Goal: Task Accomplishment & Management: Complete application form

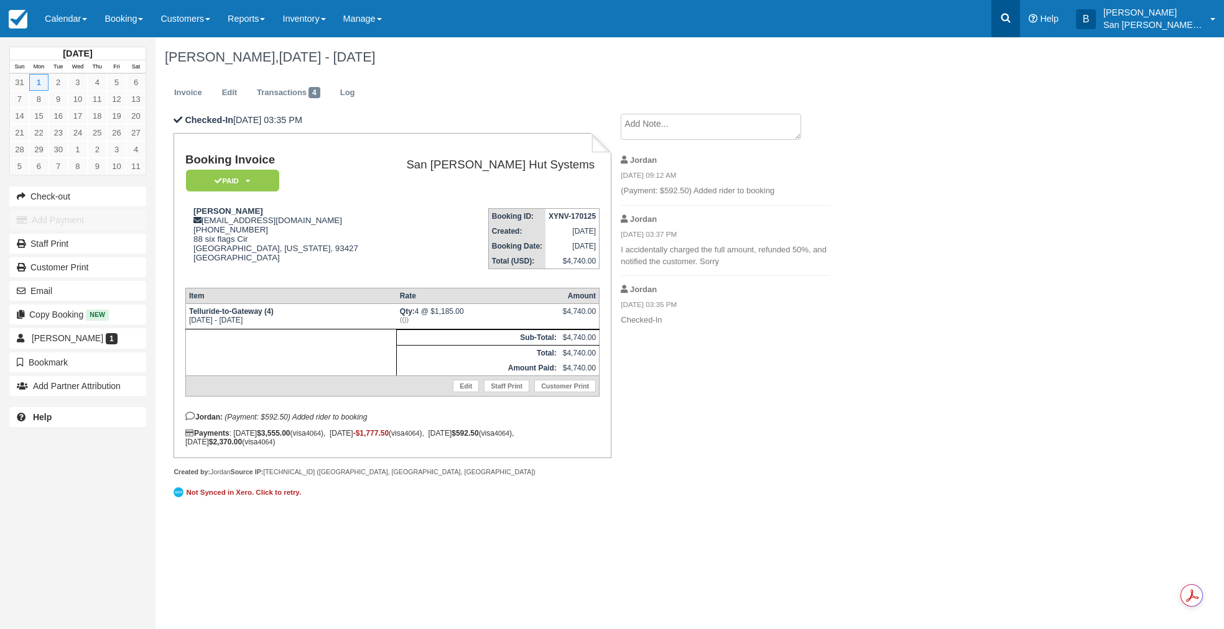
click at [987, 22] on icon at bounding box center [1005, 18] width 12 height 12
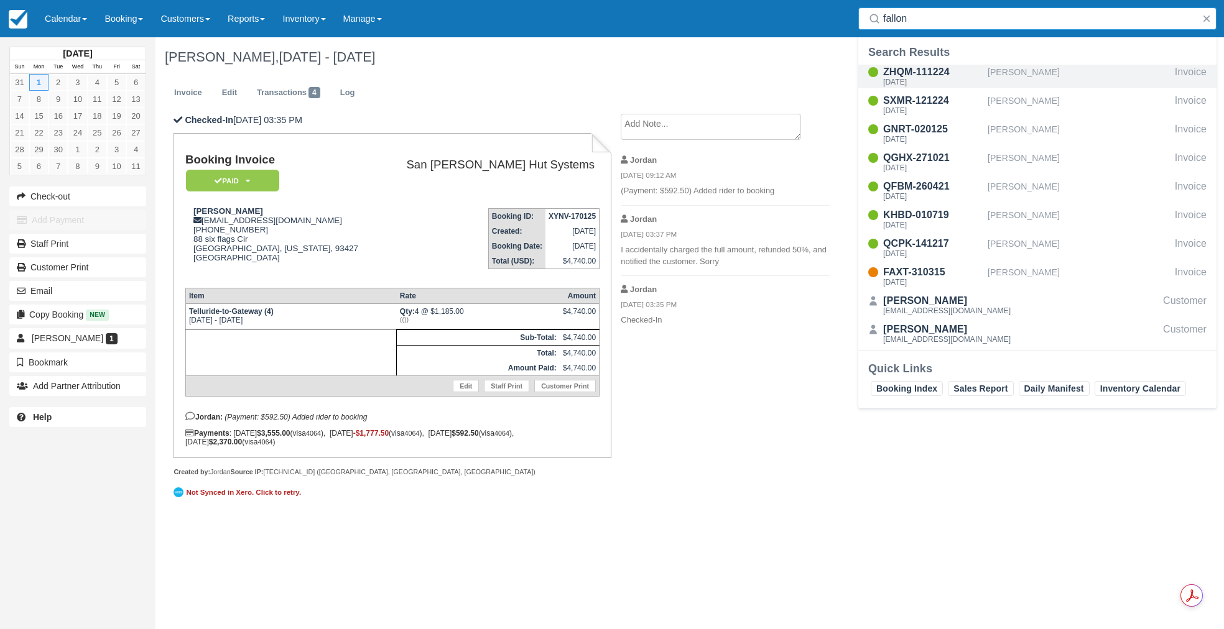
type input "fallon"
click at [928, 73] on div "ZHQM-111224" at bounding box center [932, 72] width 99 height 15
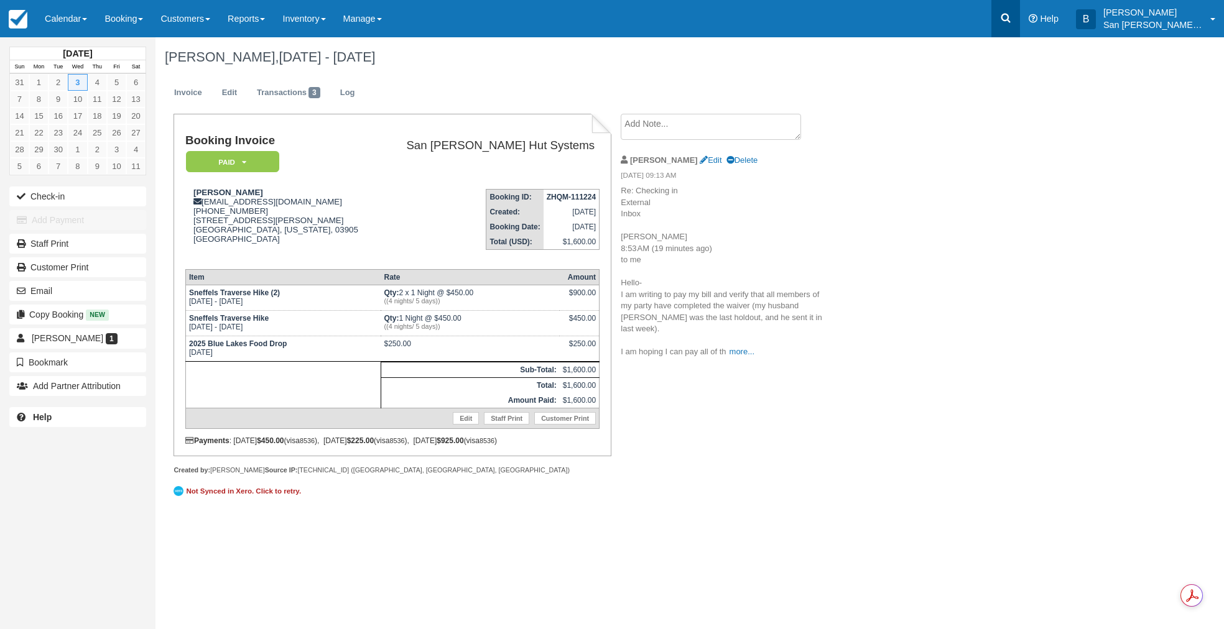
click at [1012, 19] on icon at bounding box center [1005, 18] width 12 height 12
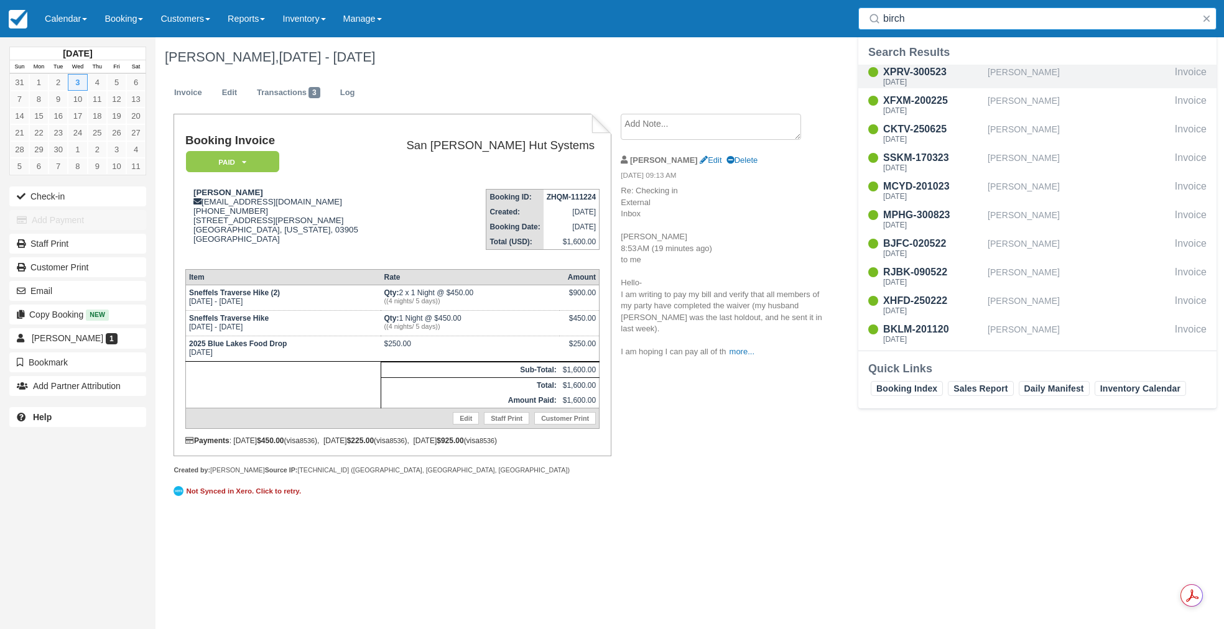
type input "birch"
click at [900, 69] on div "XPRV-300523" at bounding box center [932, 72] width 99 height 15
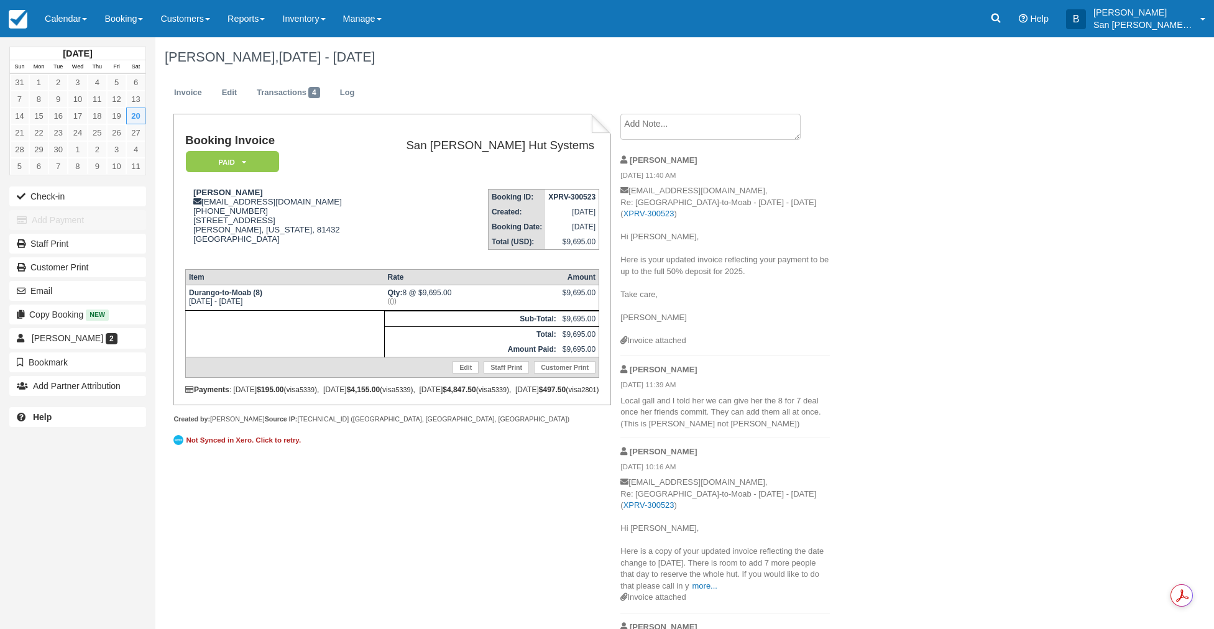
click at [654, 131] on textarea at bounding box center [711, 127] width 180 height 26
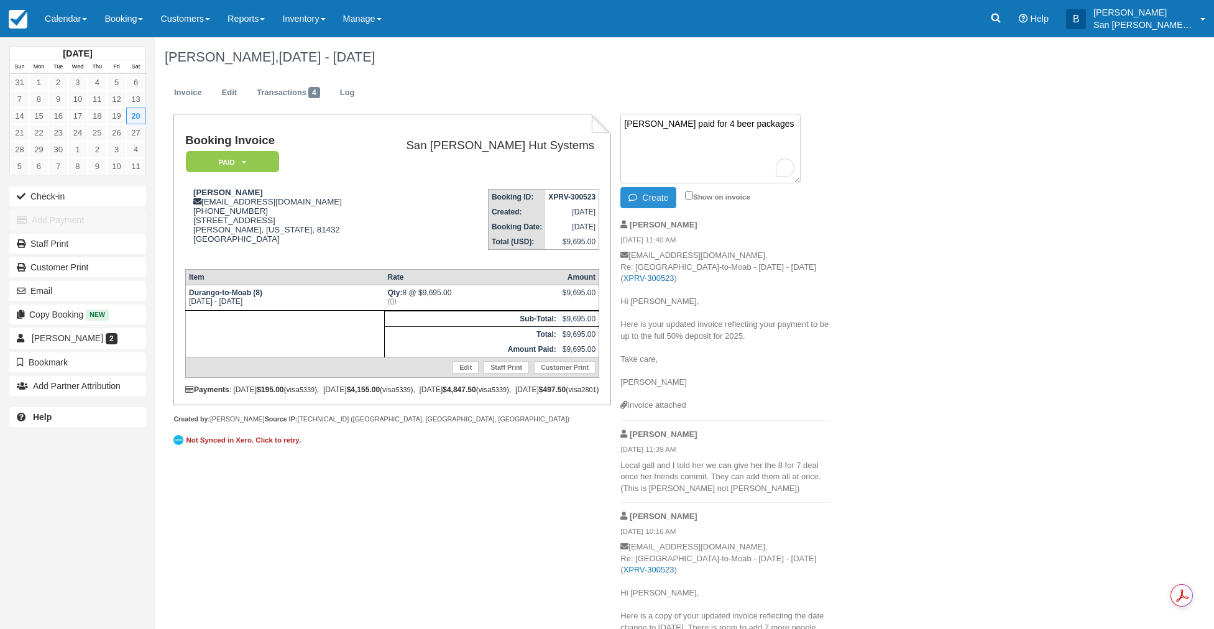
type textarea "Katie Birch paid for 4 beer packages"
click at [650, 201] on button "Create" at bounding box center [649, 197] width 56 height 21
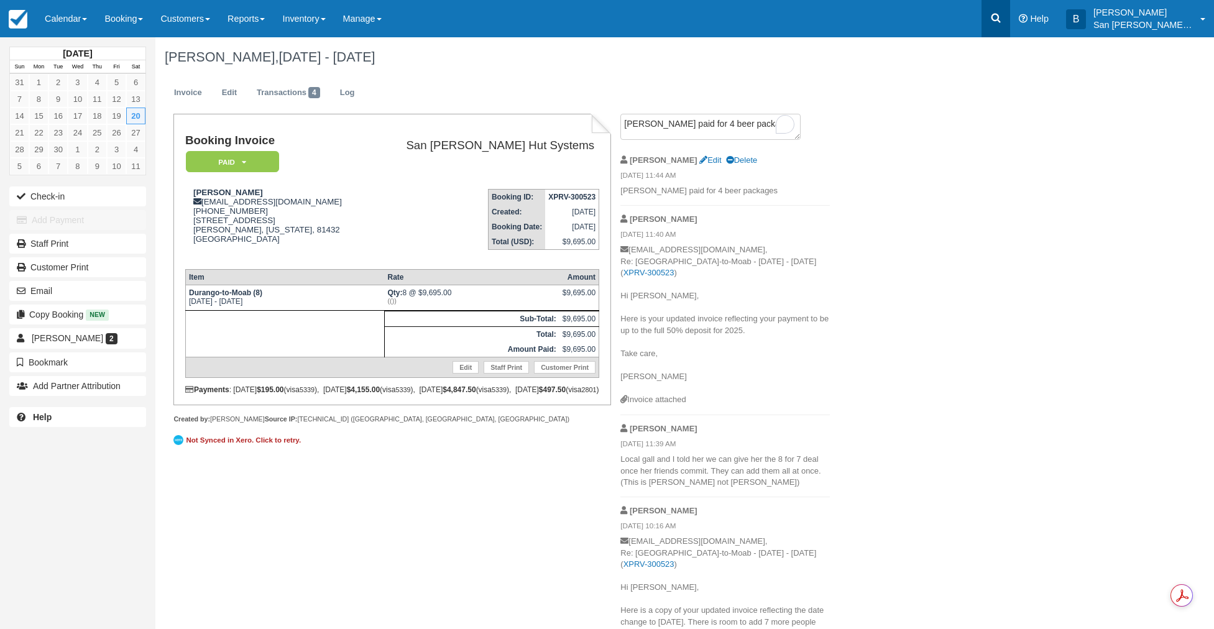
drag, startPoint x: 1020, startPoint y: 16, endPoint x: 1014, endPoint y: 16, distance: 6.2
click at [1020, 16] on link "Help" at bounding box center [1033, 18] width 47 height 37
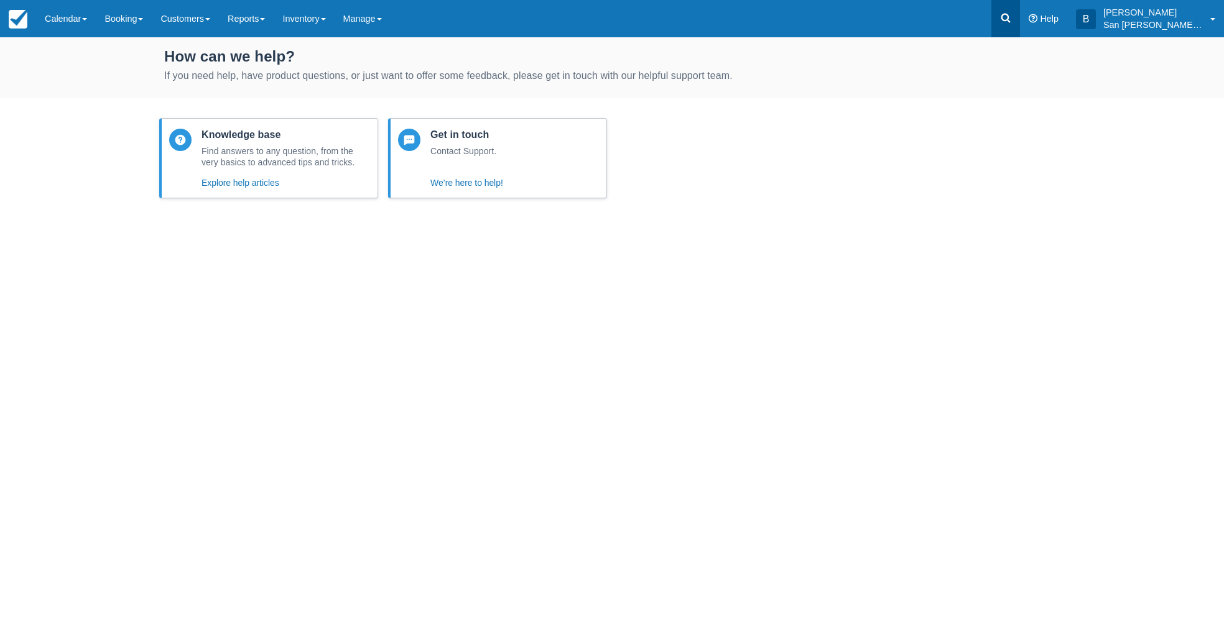
click at [1010, 19] on icon at bounding box center [1005, 18] width 9 height 9
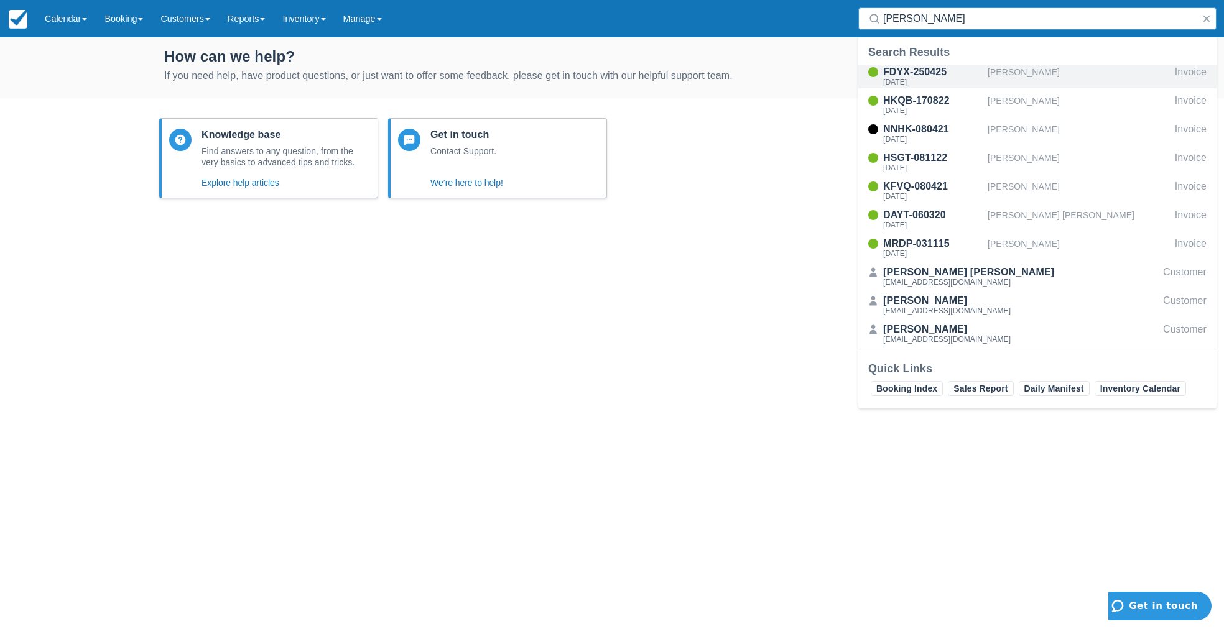
type input "asher"
click at [918, 74] on div "FDYX-250425" at bounding box center [932, 72] width 99 height 15
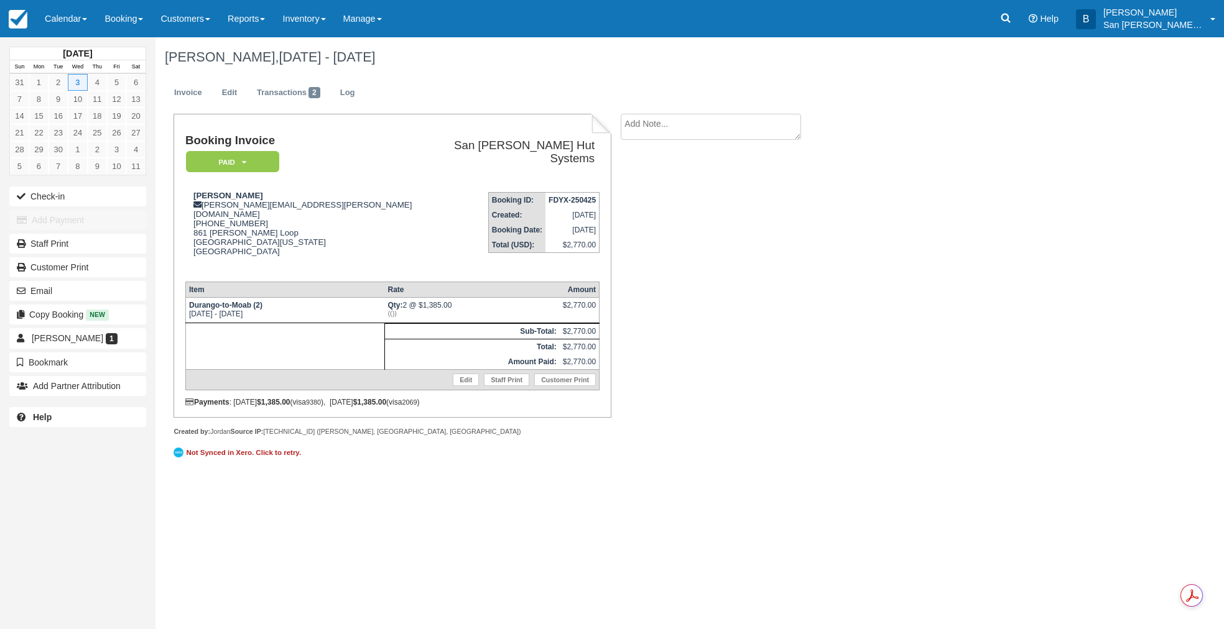
click at [684, 129] on textarea at bounding box center [711, 127] width 180 height 26
type textarea "Nick Asher paid for 1 beer package"
click at [653, 196] on button "Create" at bounding box center [649, 197] width 56 height 21
click at [1012, 16] on icon at bounding box center [1005, 18] width 12 height 12
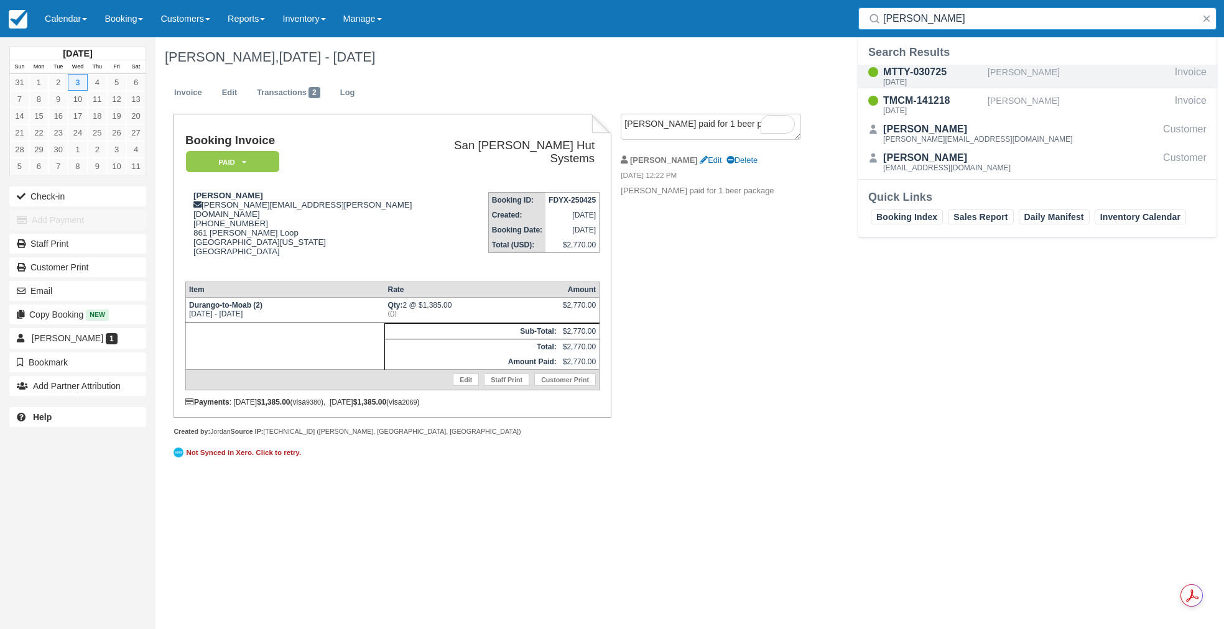
type input "sager"
click at [907, 81] on div "Mon Oct 13 2025" at bounding box center [932, 81] width 99 height 7
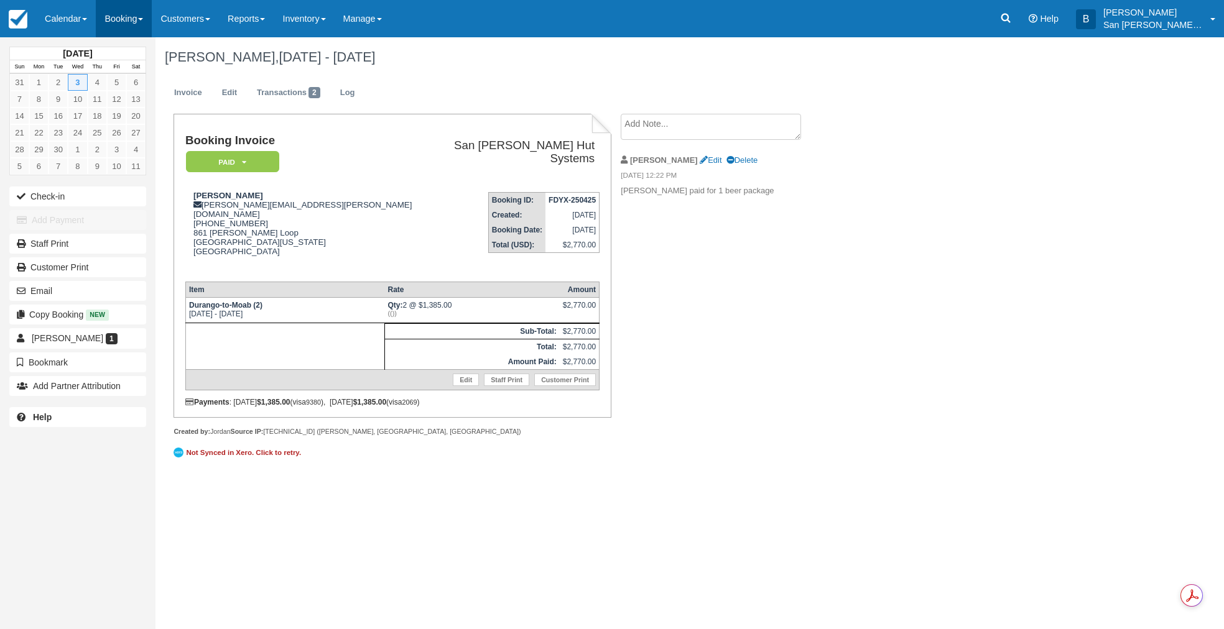
click at [131, 27] on link "Booking" at bounding box center [124, 18] width 56 height 37
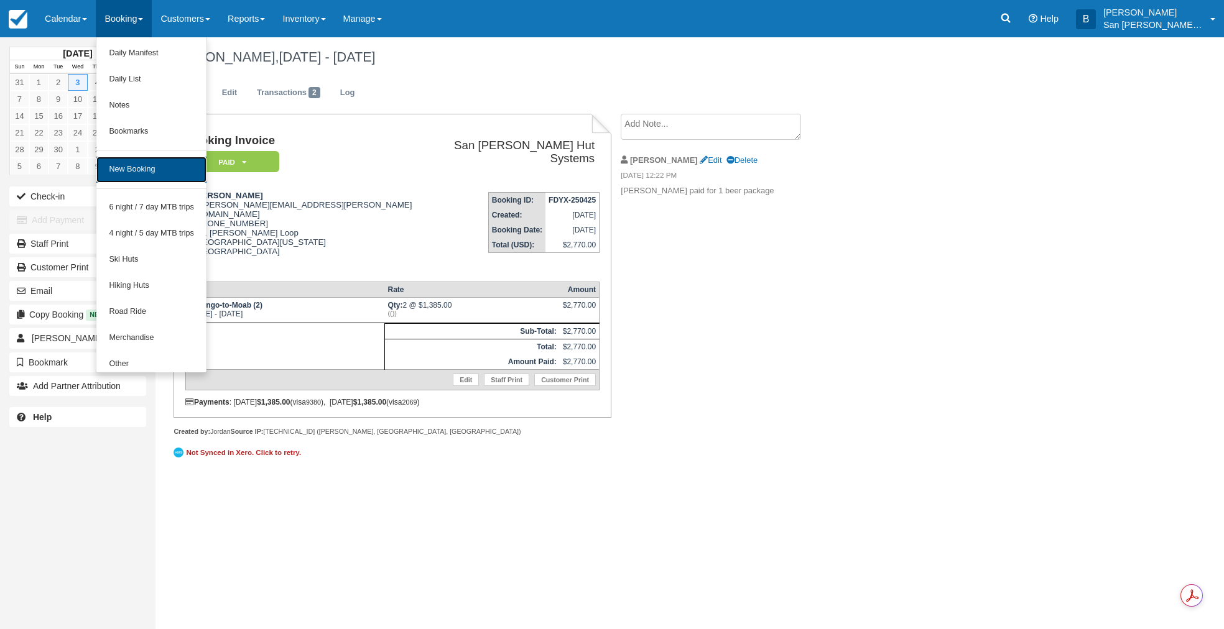
click at [162, 169] on link "New Booking" at bounding box center [151, 170] width 110 height 26
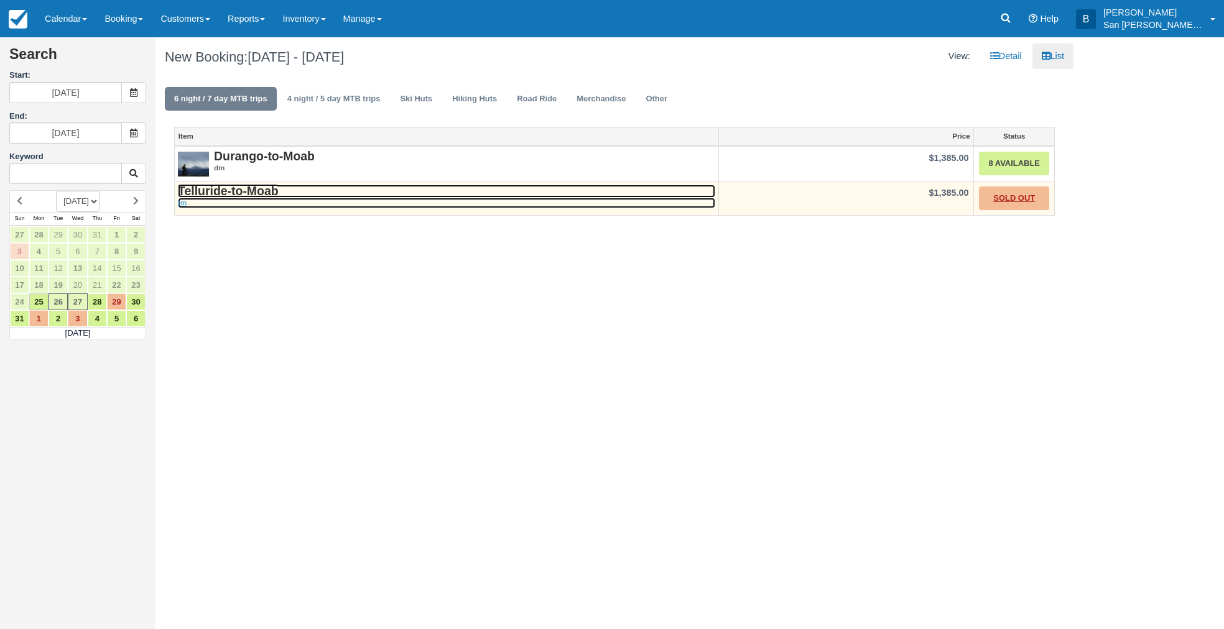
click at [249, 192] on strong "Telluride-to-Moab" at bounding box center [228, 191] width 101 height 14
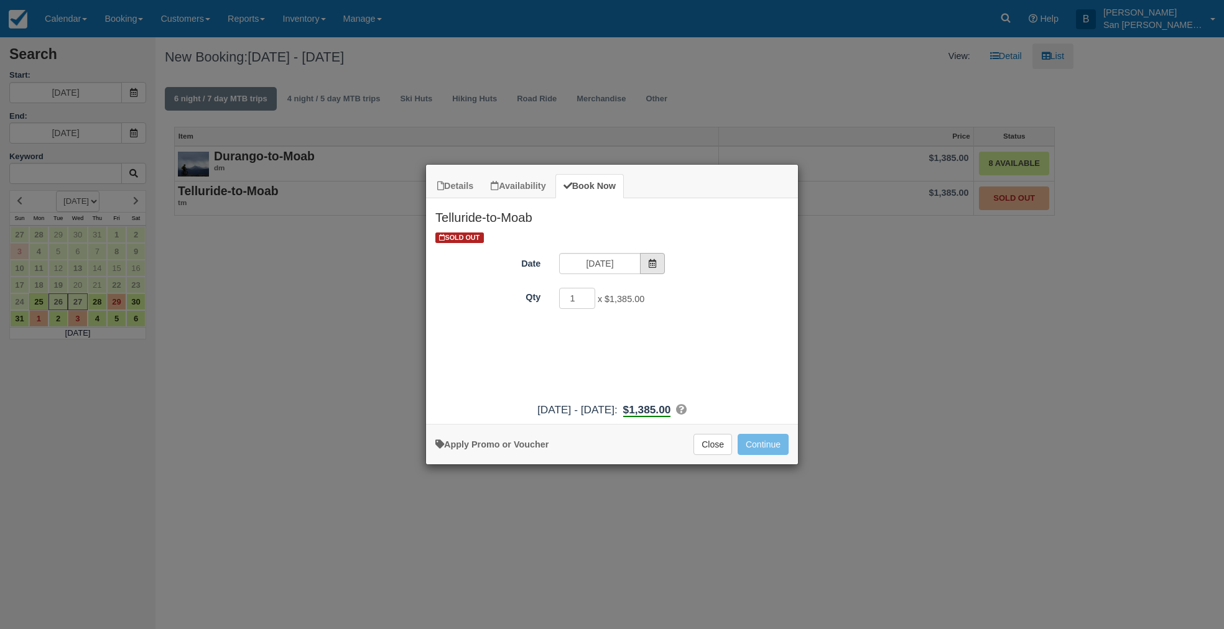
click at [655, 262] on icon "Item Modal" at bounding box center [652, 263] width 9 height 9
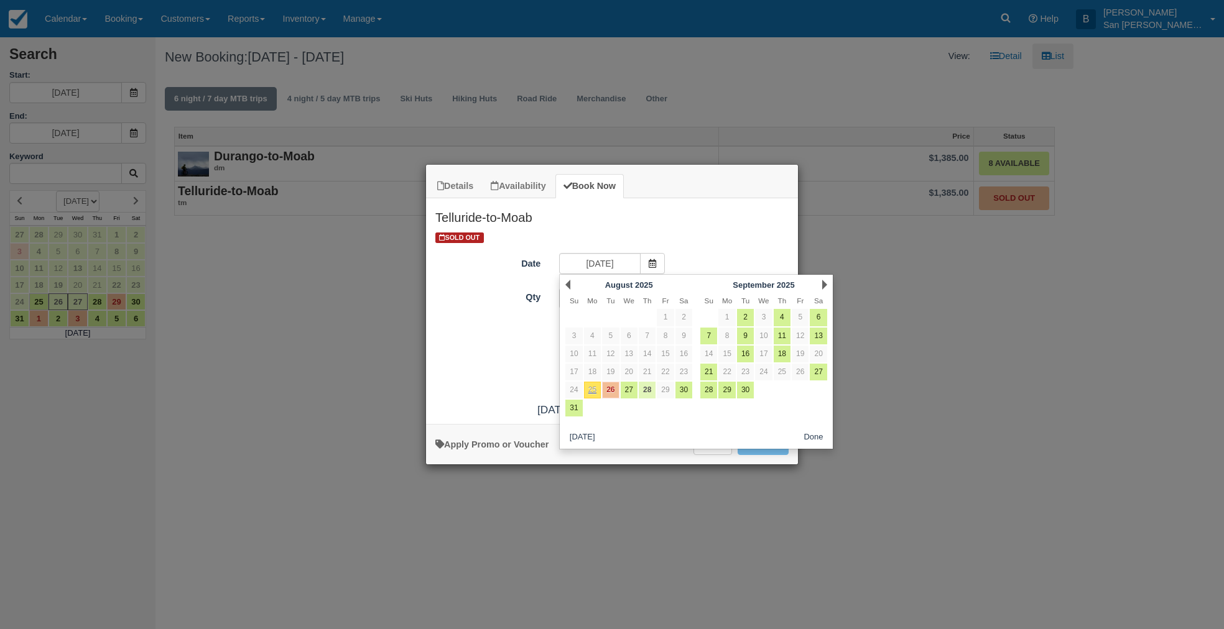
click at [648, 390] on link "28" at bounding box center [647, 390] width 17 height 17
type input "08/28/25"
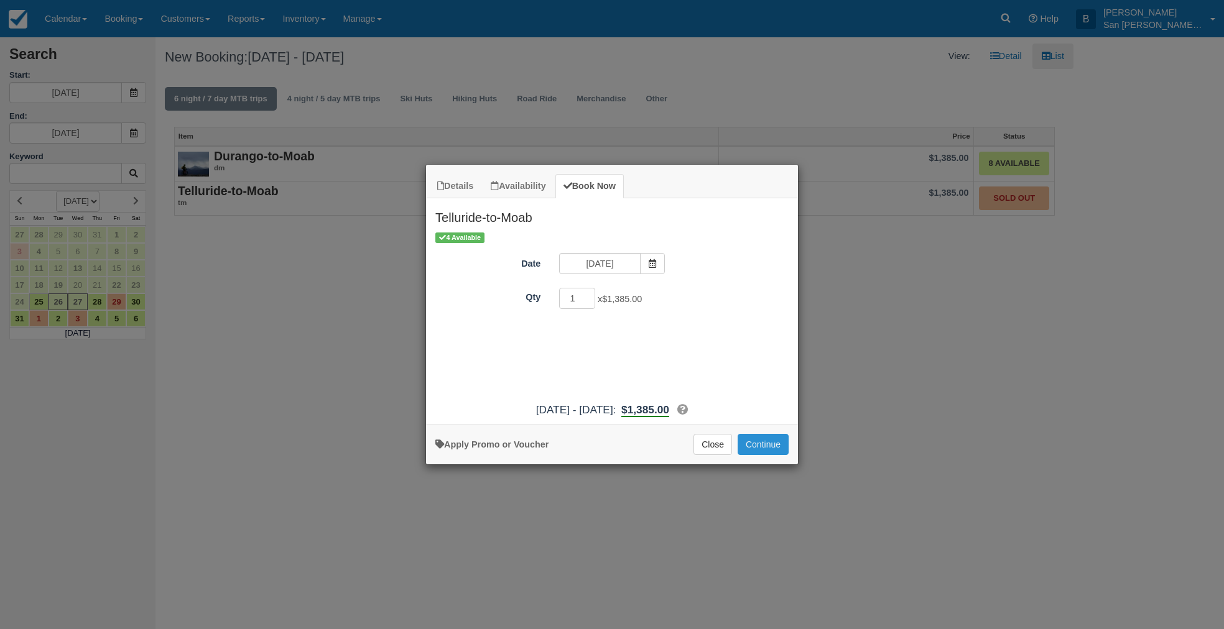
click at [779, 446] on button "Continue" at bounding box center [762, 444] width 51 height 21
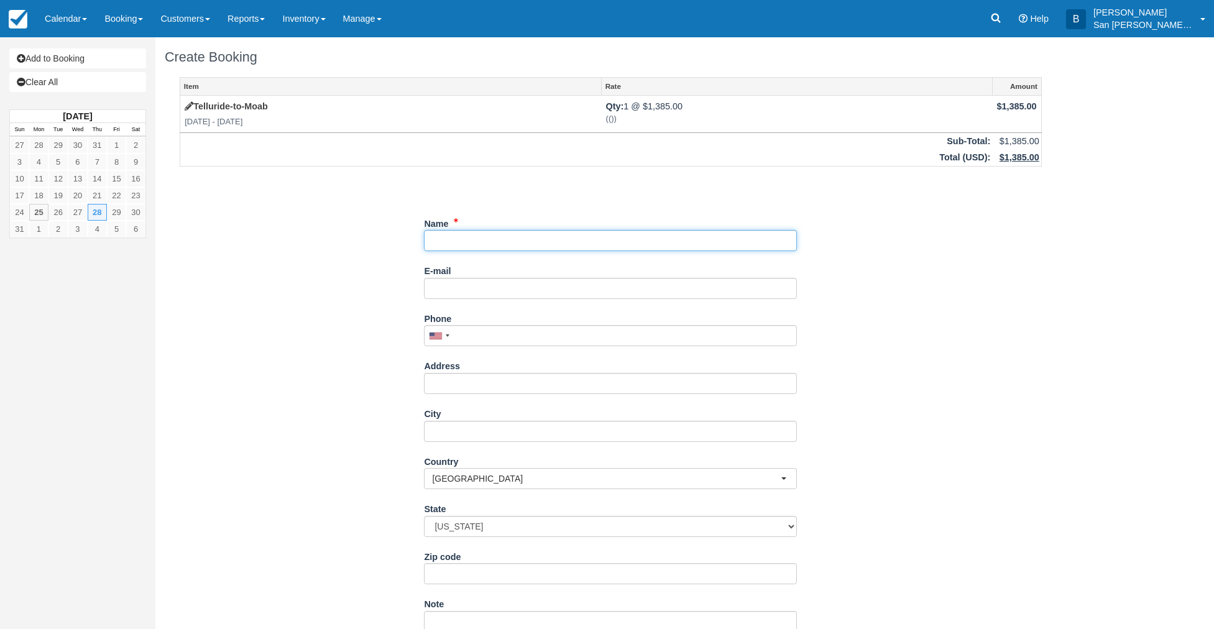
drag, startPoint x: 443, startPoint y: 244, endPoint x: 683, endPoint y: 289, distance: 244.2
click at [443, 244] on input "Name" at bounding box center [610, 240] width 373 height 21
type input "[PERSON_NAME]"
type input "[EMAIL_ADDRESS][DOMAIN_NAME]"
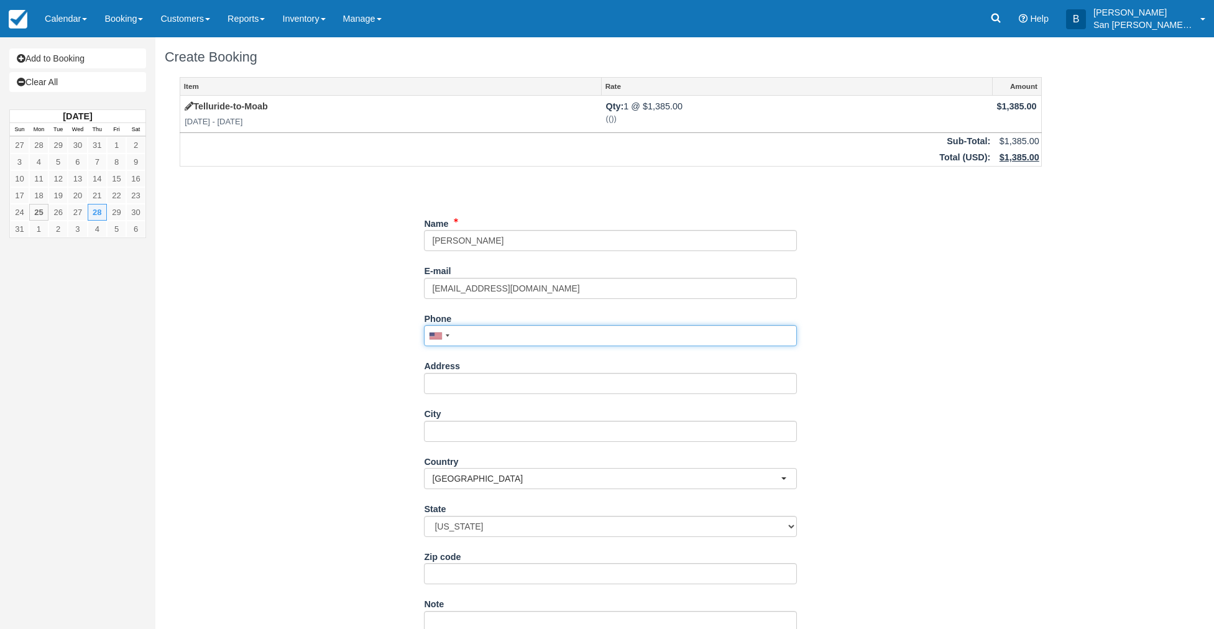
drag, startPoint x: 476, startPoint y: 336, endPoint x: 846, endPoint y: 326, distance: 370.7
click at [476, 336] on input "Phone" at bounding box center [610, 335] width 373 height 21
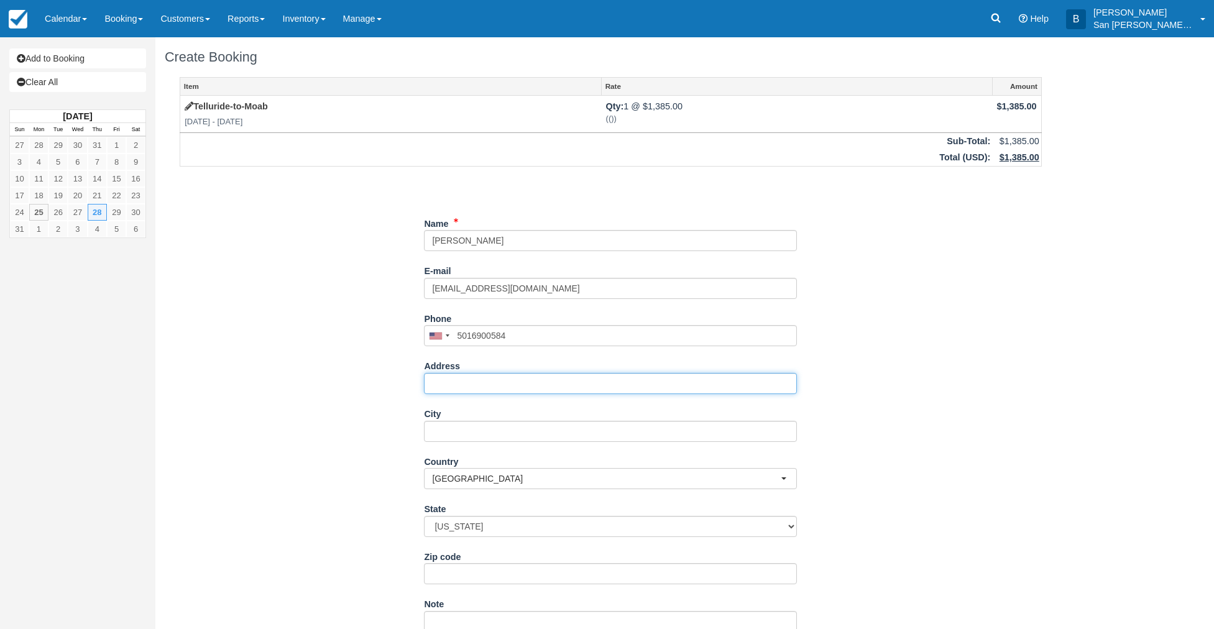
type input "(501) 690-0584"
drag, startPoint x: 460, startPoint y: 386, endPoint x: 523, endPoint y: 387, distance: 63.4
click at [460, 386] on input "Address" at bounding box center [610, 383] width 373 height 21
type input "635 Forest Hilll Rd"
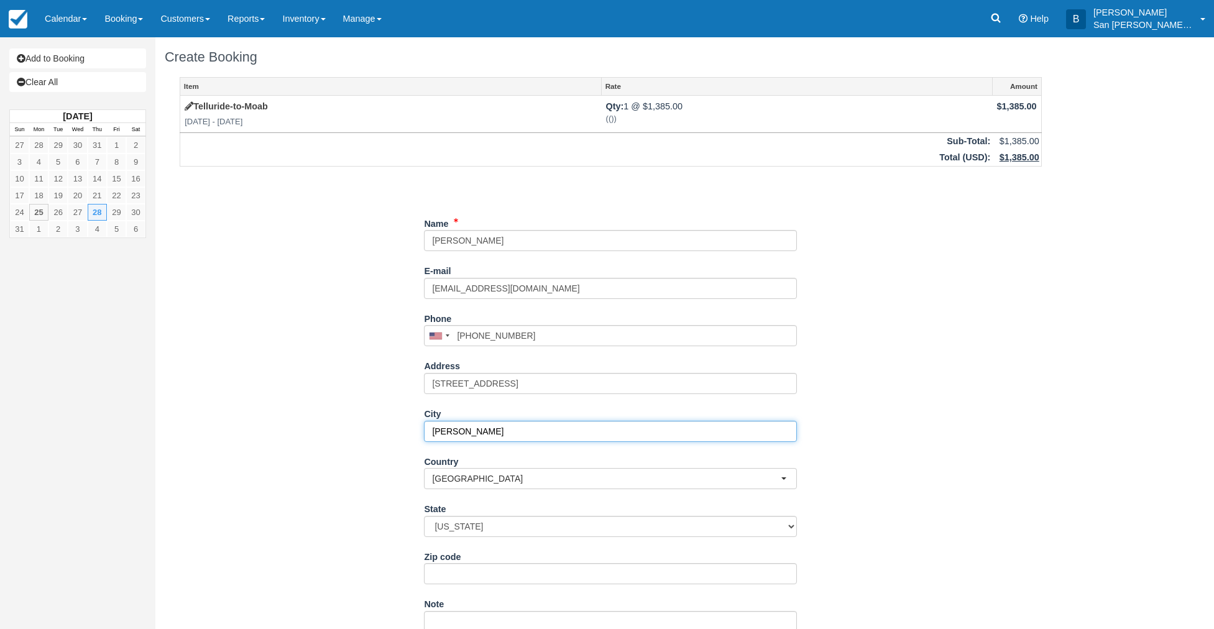
type input "Ridgway"
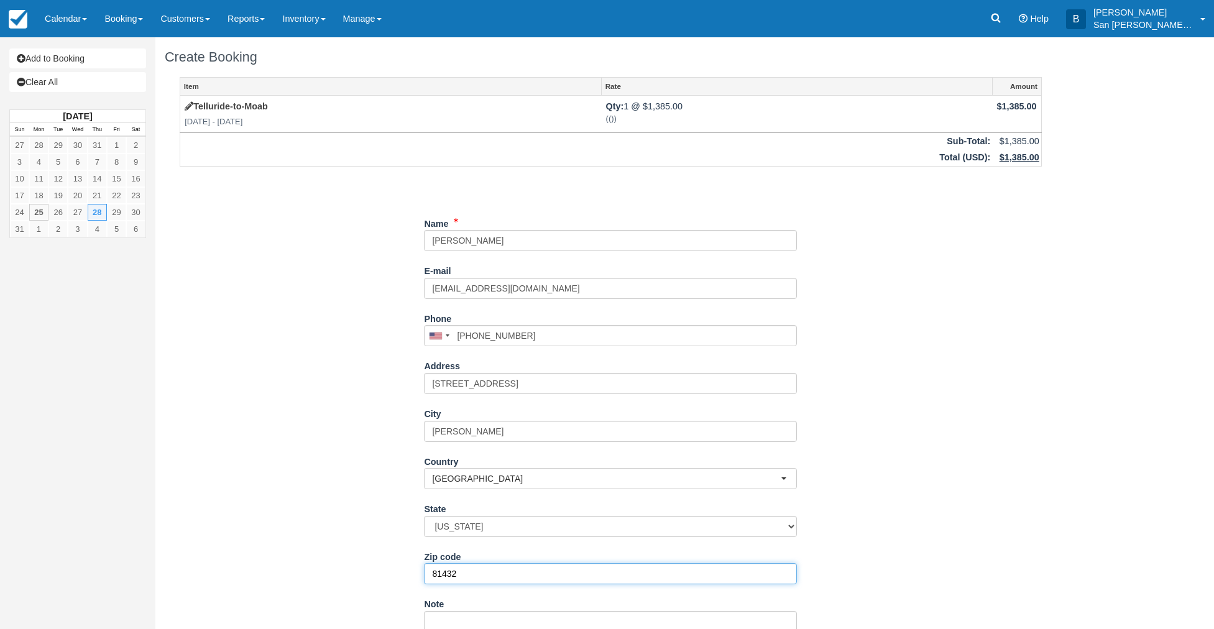
type input "81432"
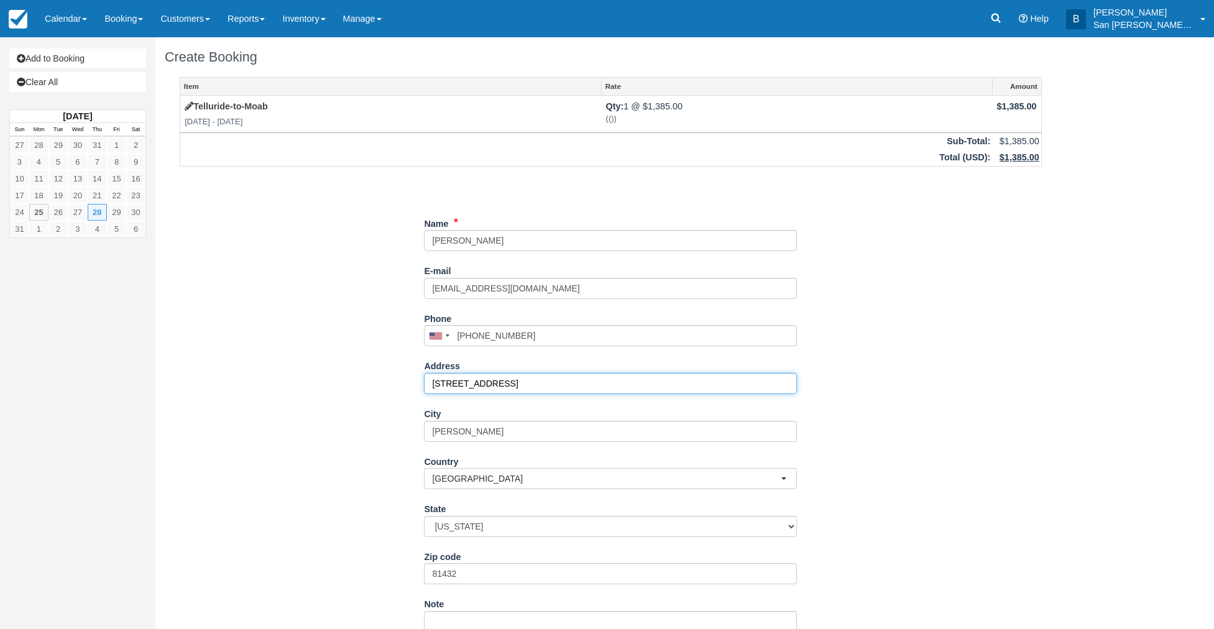
click at [489, 383] on input "635 Forest Hilll Rd" at bounding box center [610, 383] width 373 height 21
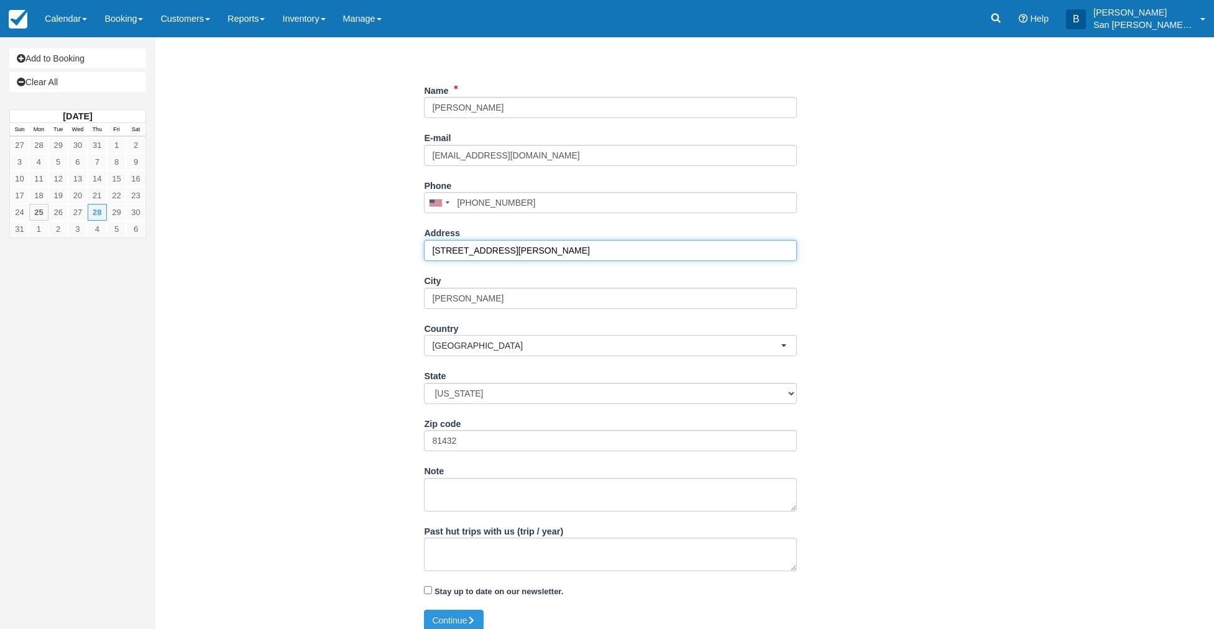
scroll to position [144, 0]
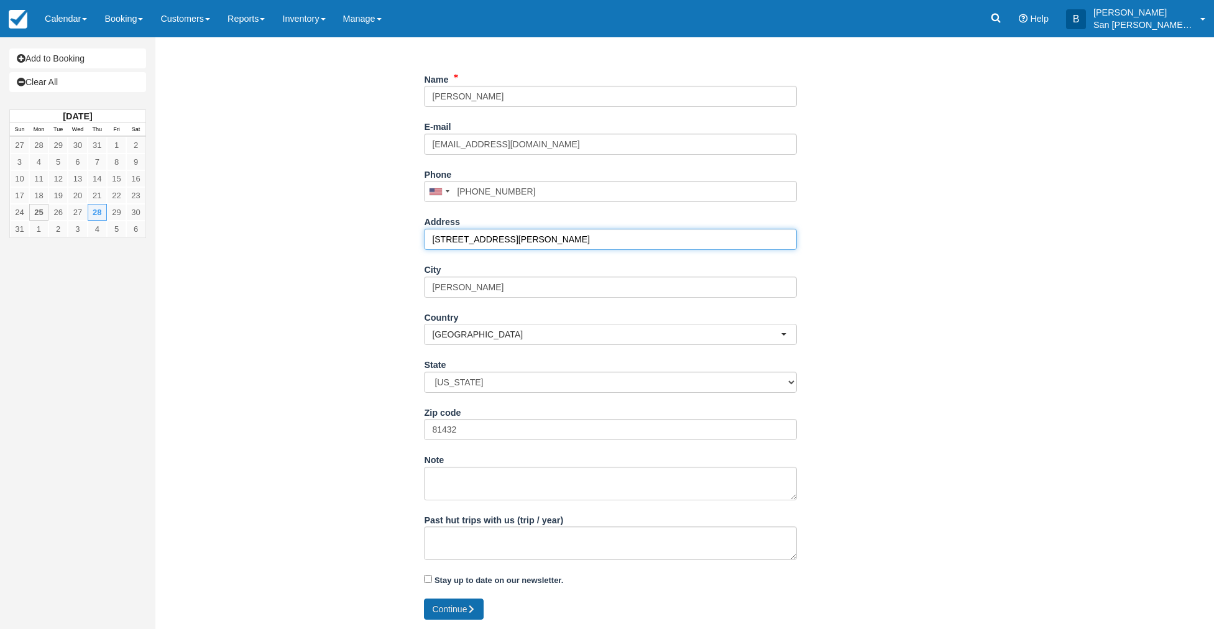
type input "635 Forest Hill Rd"
click at [458, 604] on button "Continue" at bounding box center [454, 609] width 60 height 21
type input "+15016900584"
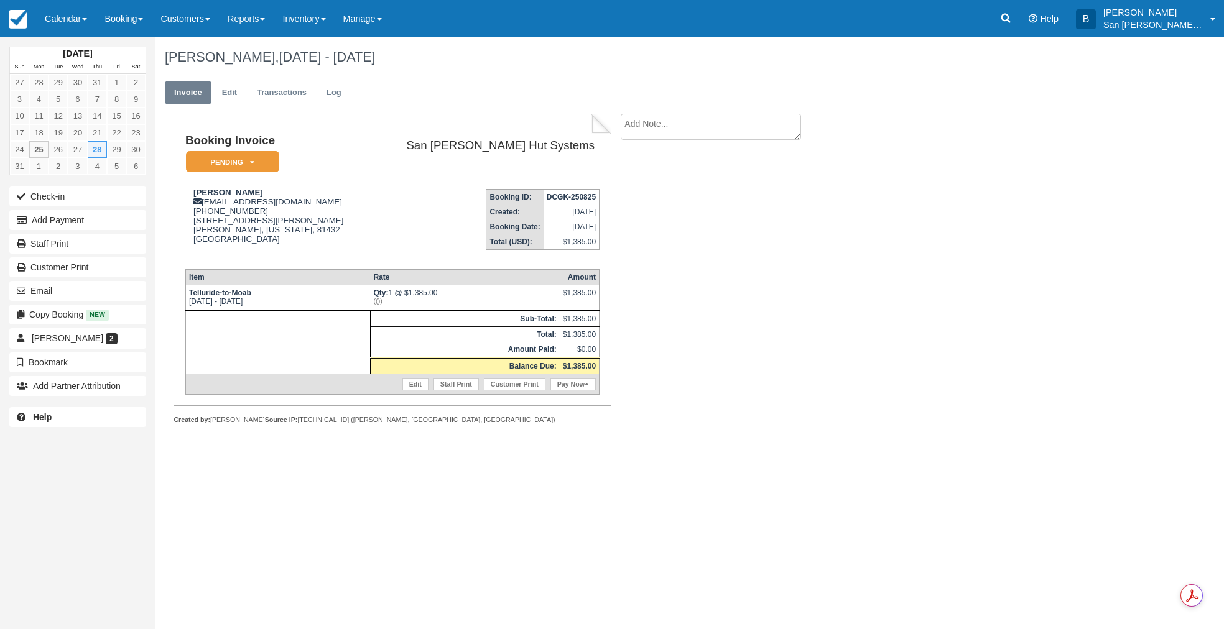
click at [655, 124] on textarea at bounding box center [711, 127] width 180 height 26
type textarea "Joining [PERSON_NAME] Group"
click at [690, 192] on input "Show on invoice" at bounding box center [689, 196] width 8 height 8
checkbox input "true"
click at [652, 197] on button "Create" at bounding box center [649, 197] width 56 height 21
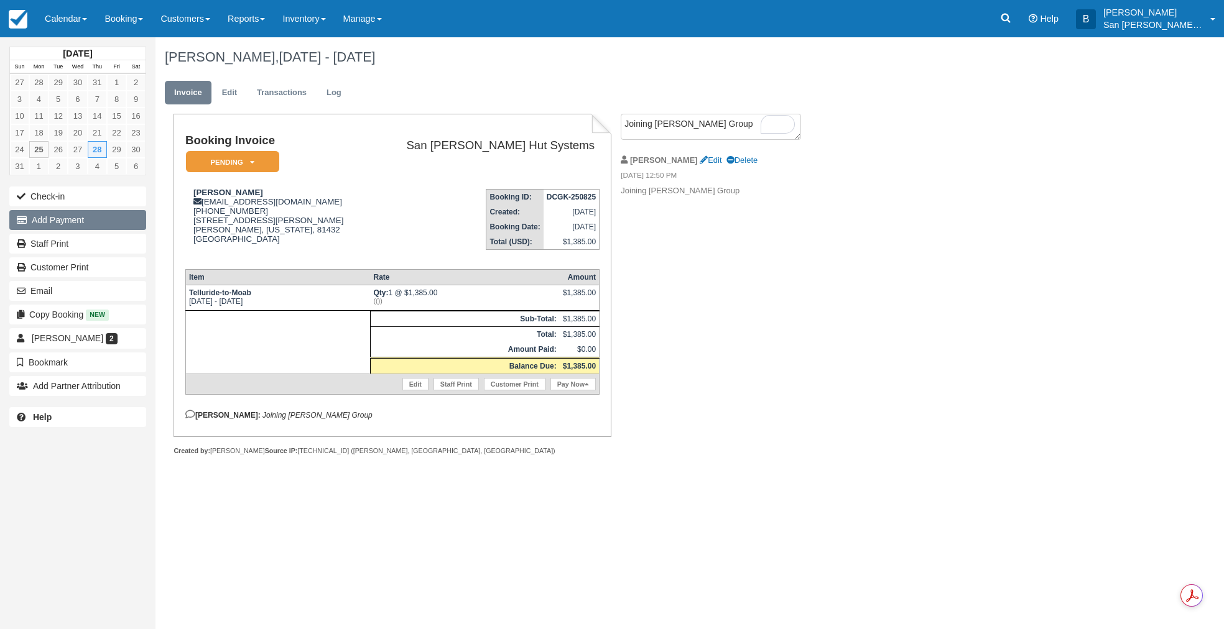
click at [51, 213] on button "Add Payment" at bounding box center [77, 220] width 137 height 20
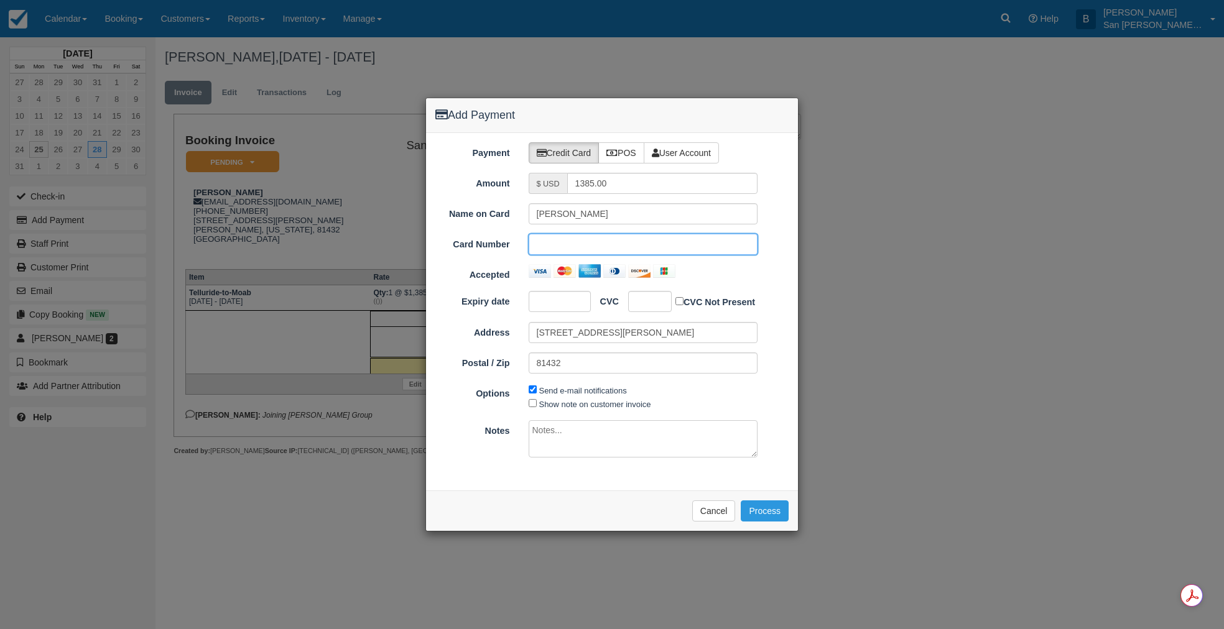
click at [557, 309] on div at bounding box center [560, 301] width 62 height 21
click at [635, 299] on div at bounding box center [650, 301] width 44 height 21
click at [759, 509] on button "Process" at bounding box center [765, 511] width 48 height 21
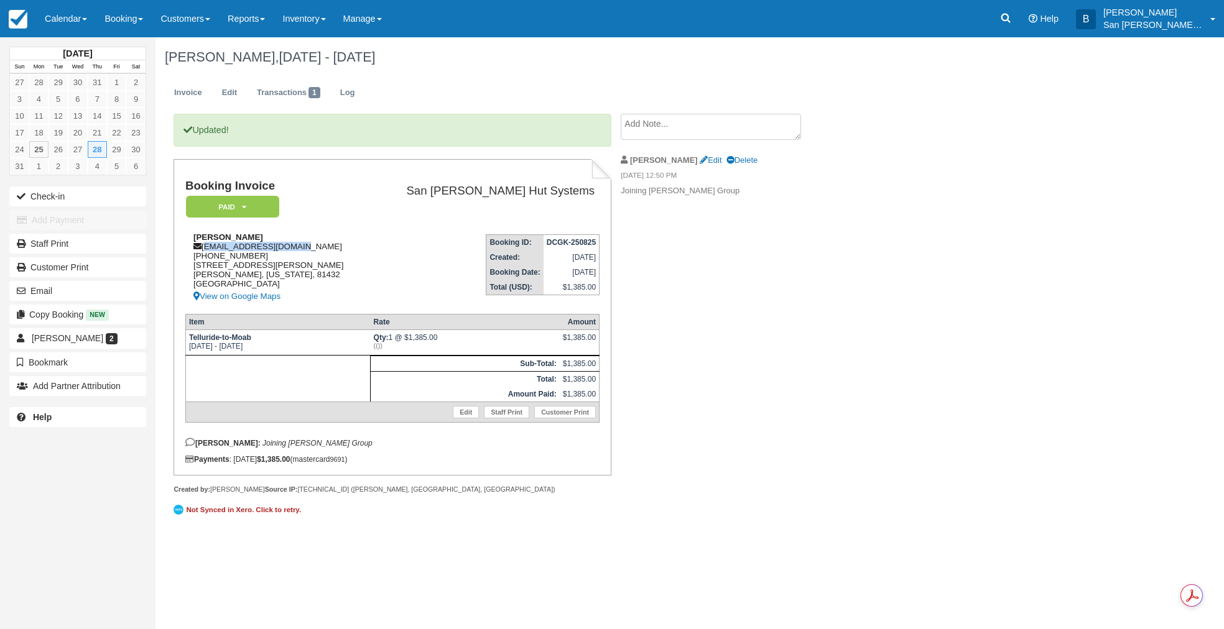
drag, startPoint x: 205, startPoint y: 249, endPoint x: 312, endPoint y: 249, distance: 107.6
click at [312, 249] on div "Zack Lavergne zlavergne94@gmail.com 1 (501) 690-0584 635 Forest Hill Rd Ridgway…" at bounding box center [277, 269] width 184 height 72
copy div "zlavergne94@gmail.com"
click at [50, 242] on link "Staff Print" at bounding box center [77, 244] width 137 height 20
click at [1011, 11] on link at bounding box center [1005, 18] width 29 height 37
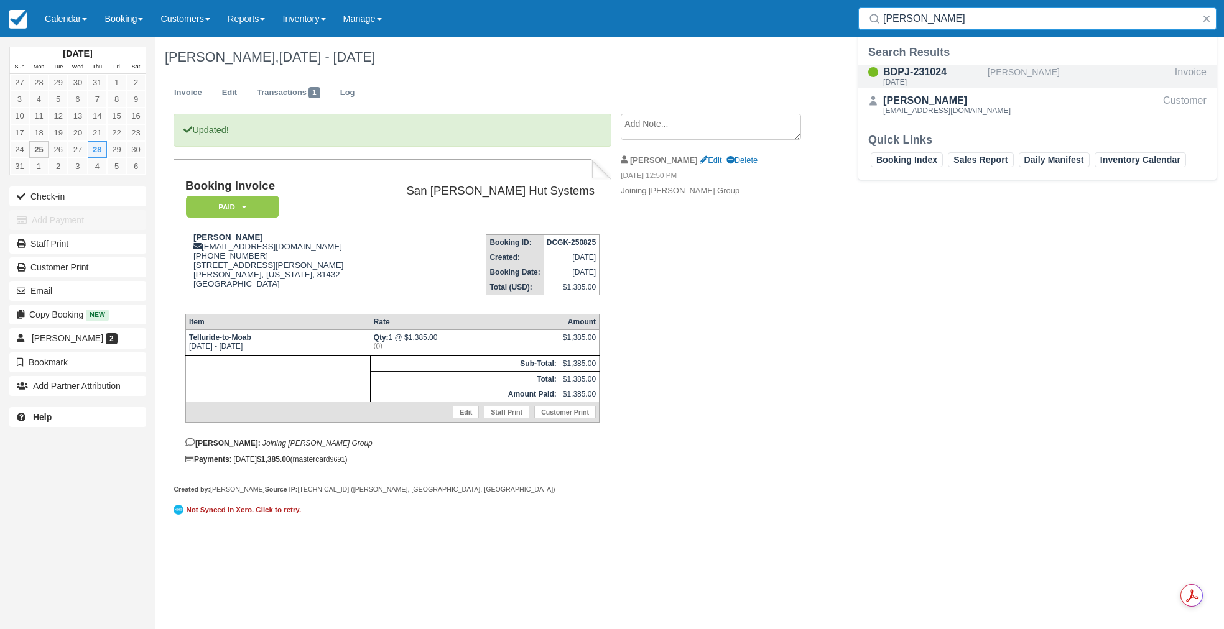
type input "gouin"
click at [915, 80] on div "[DATE]" at bounding box center [932, 81] width 99 height 7
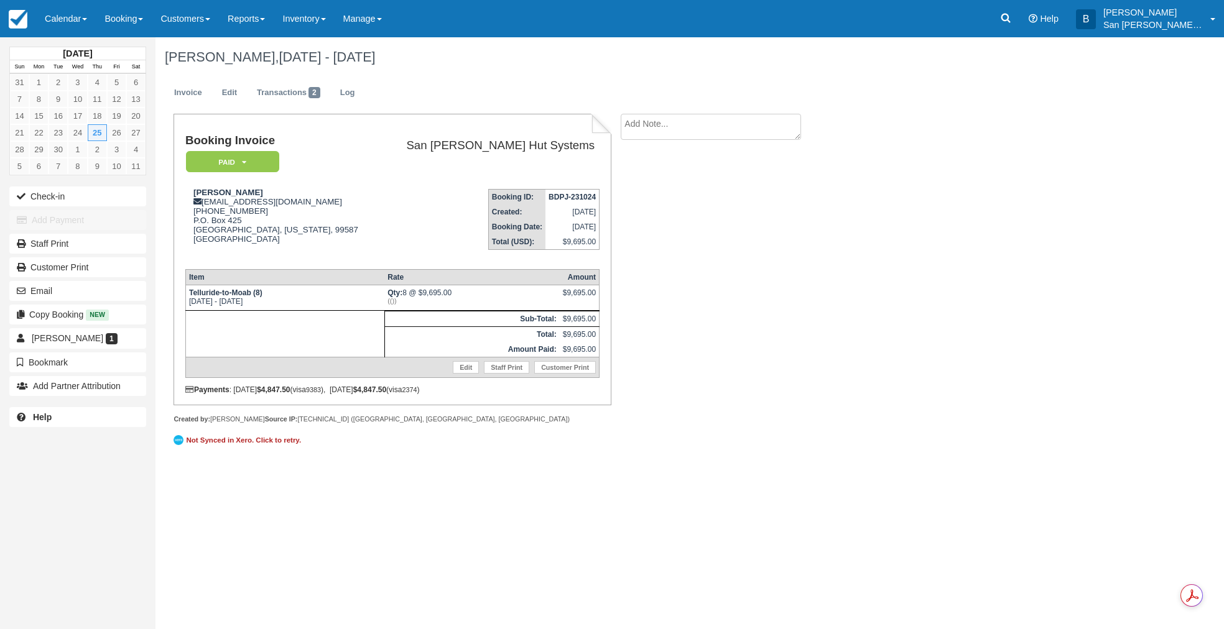
click at [660, 122] on textarea at bounding box center [711, 127] width 180 height 26
type textarea "SEND MAP SET TO: Krista Gouin 2117 W. Caley Place Littleton, CO 80120"
click at [658, 198] on button "Create" at bounding box center [649, 197] width 56 height 21
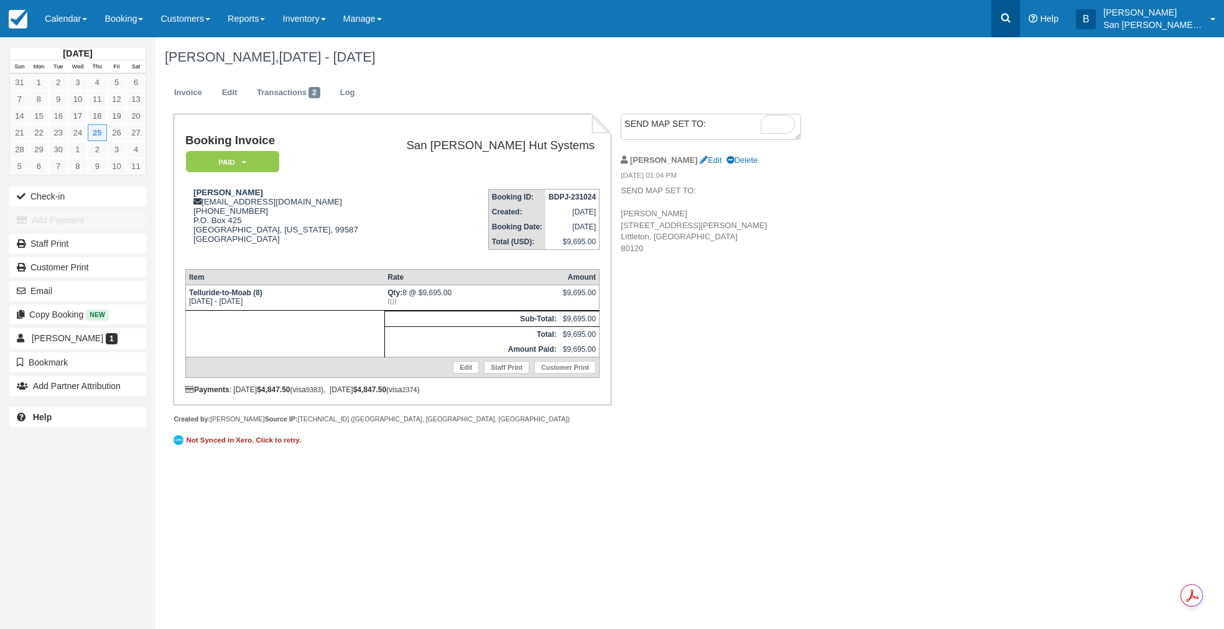
click at [1012, 12] on icon at bounding box center [1005, 18] width 12 height 12
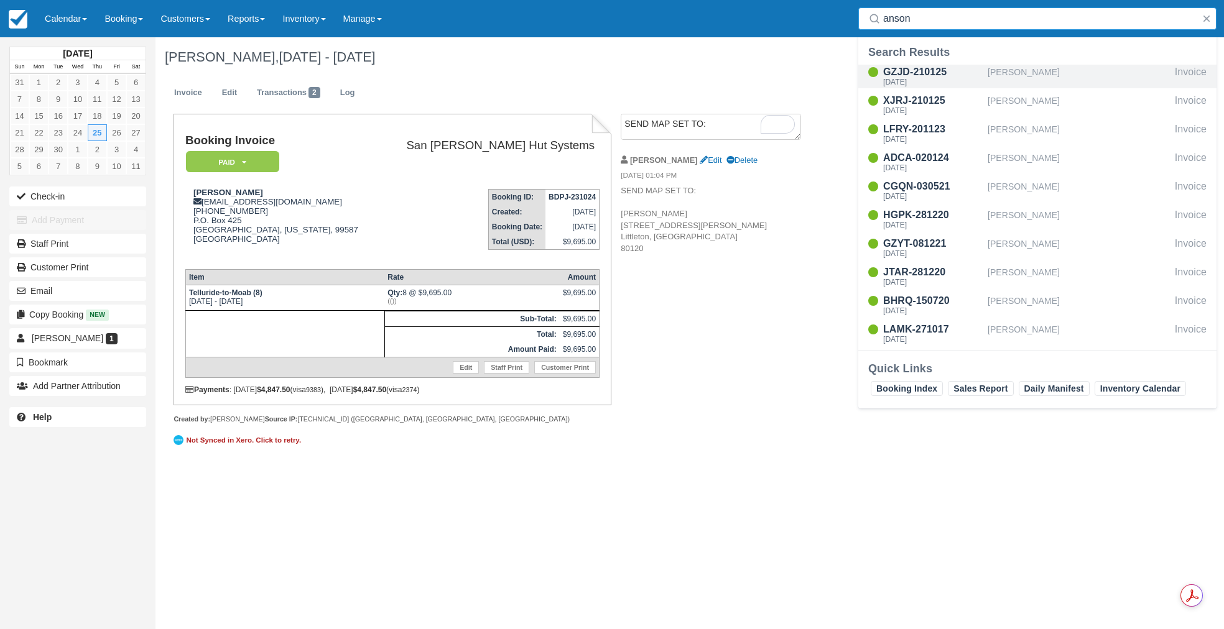
type input "anson"
click at [910, 86] on div "Wed Sep 24 2025" at bounding box center [932, 81] width 99 height 7
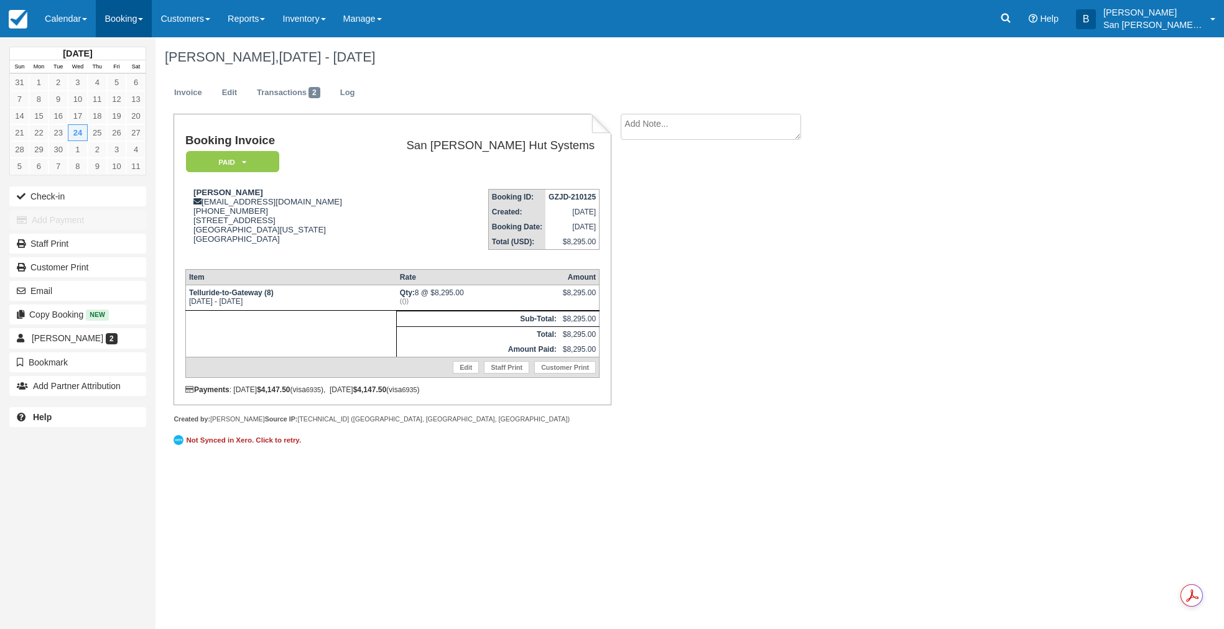
click at [128, 21] on link "Booking" at bounding box center [124, 18] width 56 height 37
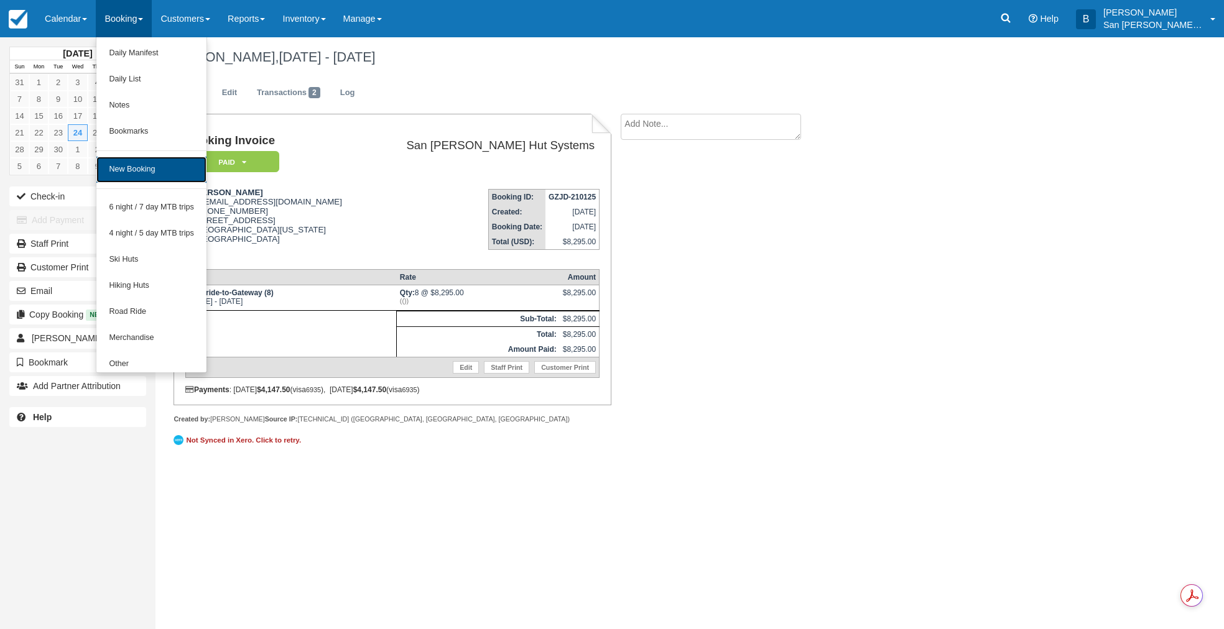
click at [139, 173] on link "New Booking" at bounding box center [151, 170] width 110 height 26
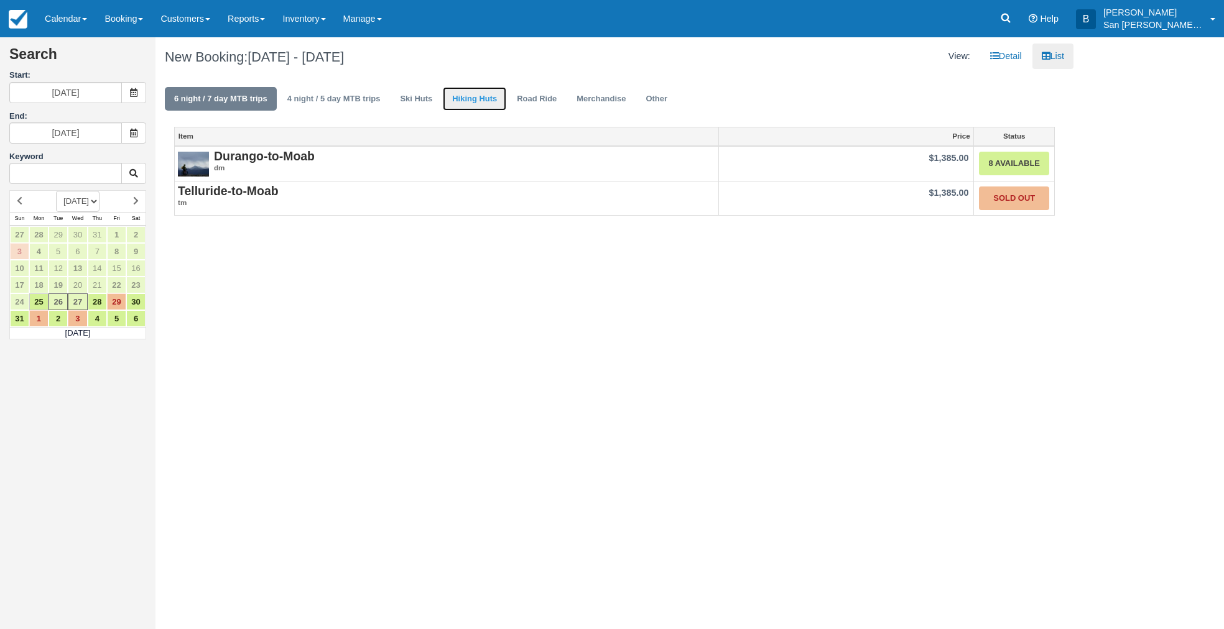
click at [473, 100] on link "Hiking Huts" at bounding box center [474, 99] width 63 height 24
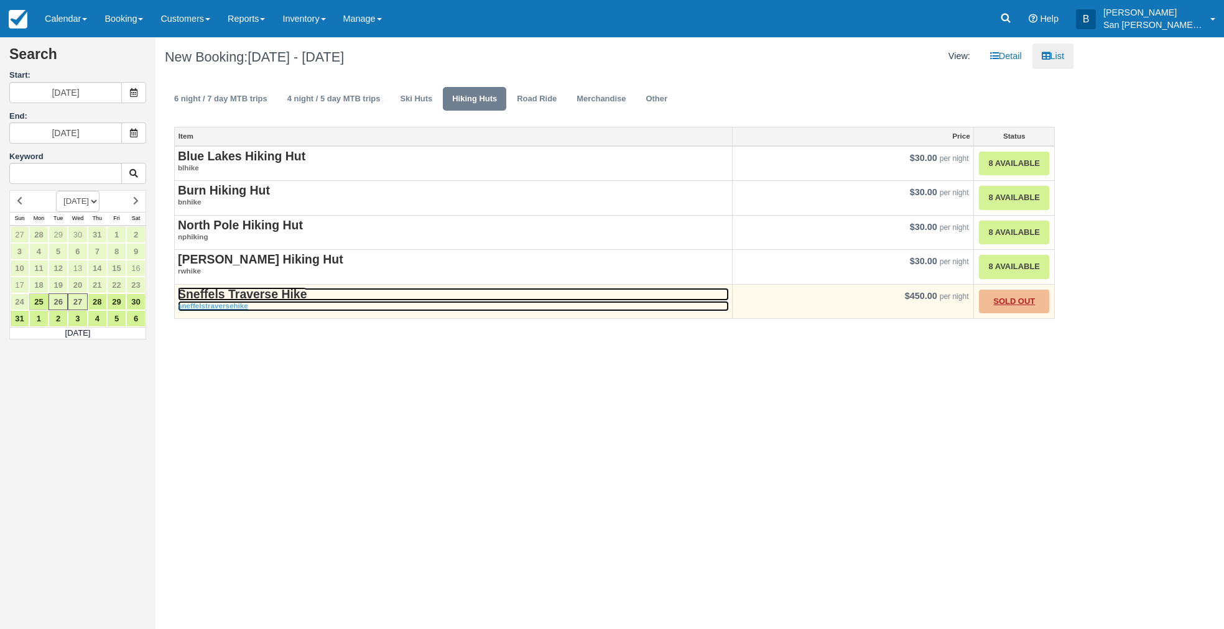
click at [262, 289] on strong "Sneffels Traverse Hike" at bounding box center [242, 294] width 129 height 14
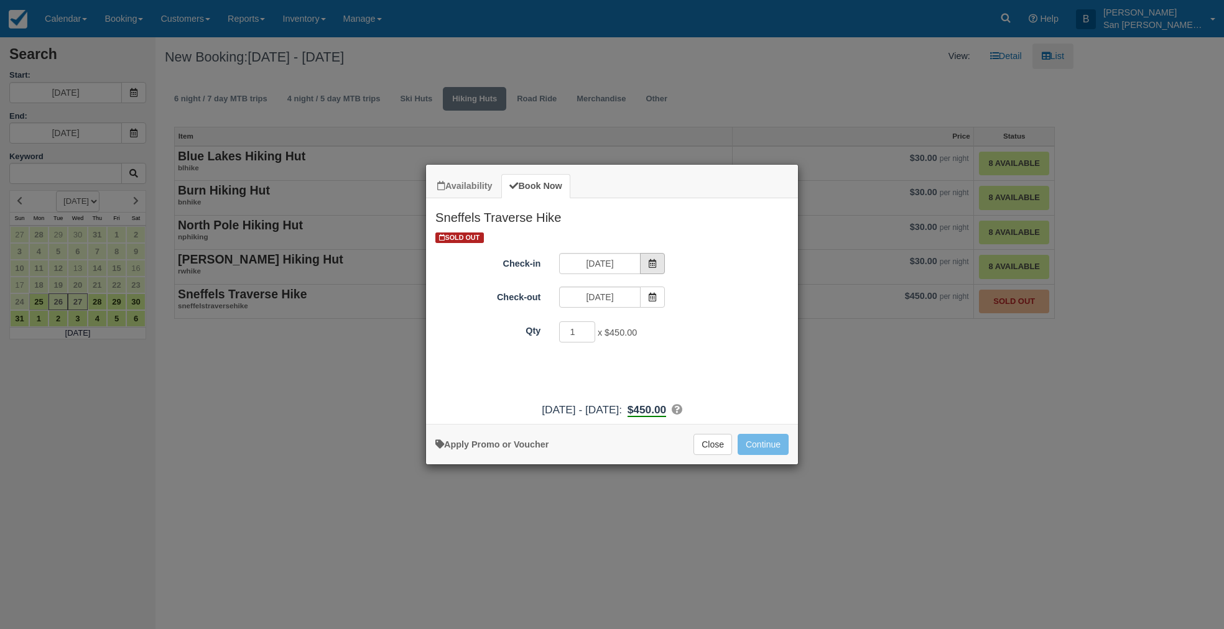
click at [657, 269] on span "Item Modal" at bounding box center [652, 263] width 25 height 21
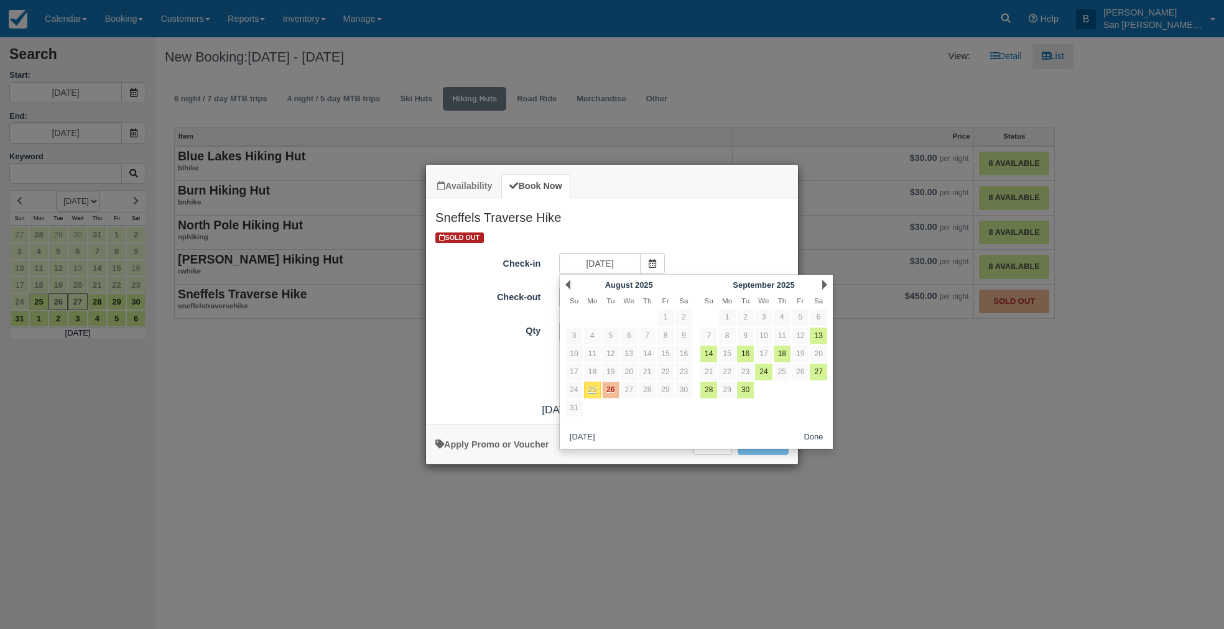
click at [821, 285] on div "Next [DATE]" at bounding box center [763, 284] width 135 height 17
click at [823, 284] on link "Next" at bounding box center [824, 285] width 5 height 10
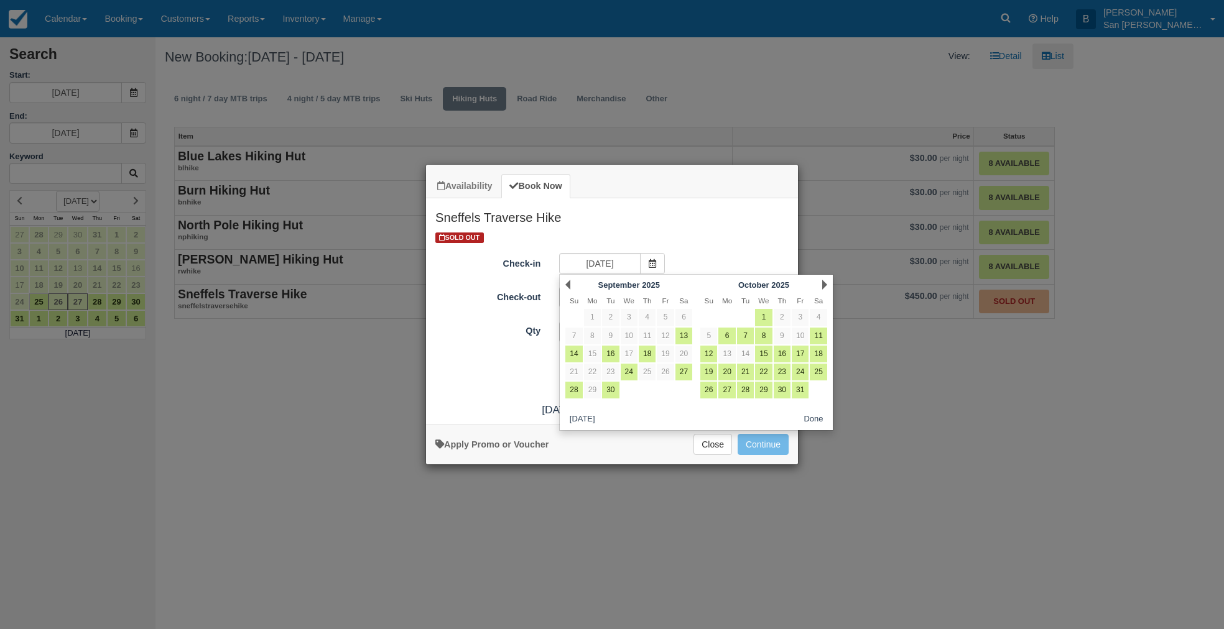
click at [823, 284] on link "Next" at bounding box center [824, 285] width 5 height 10
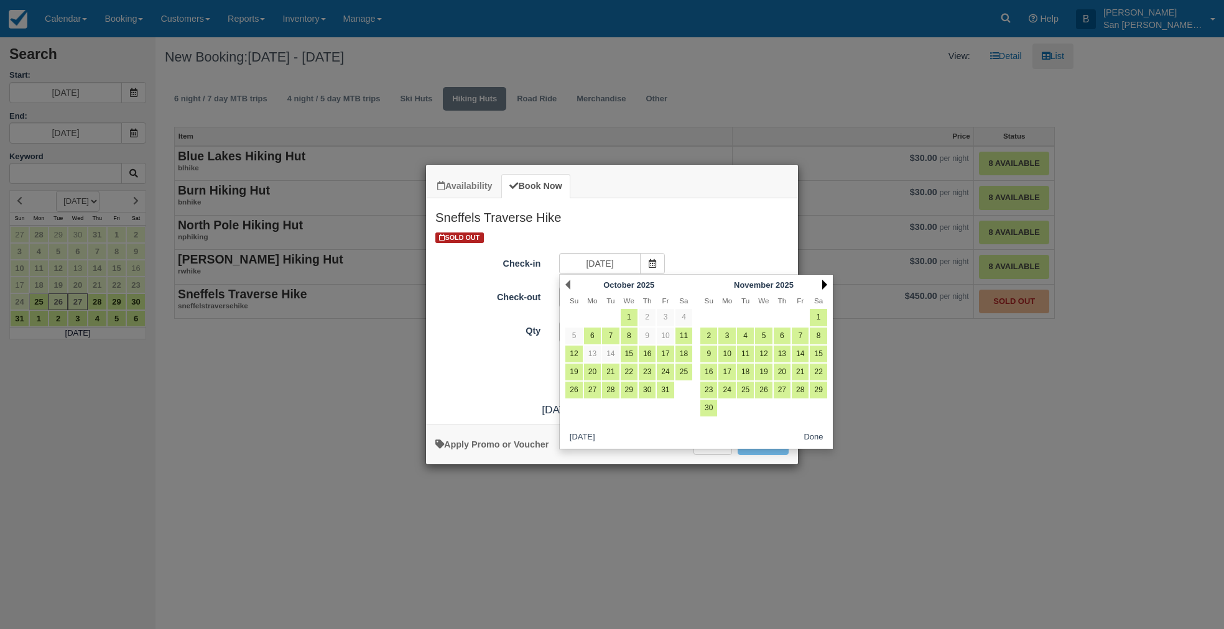
click at [823, 284] on link "Next" at bounding box center [824, 285] width 5 height 10
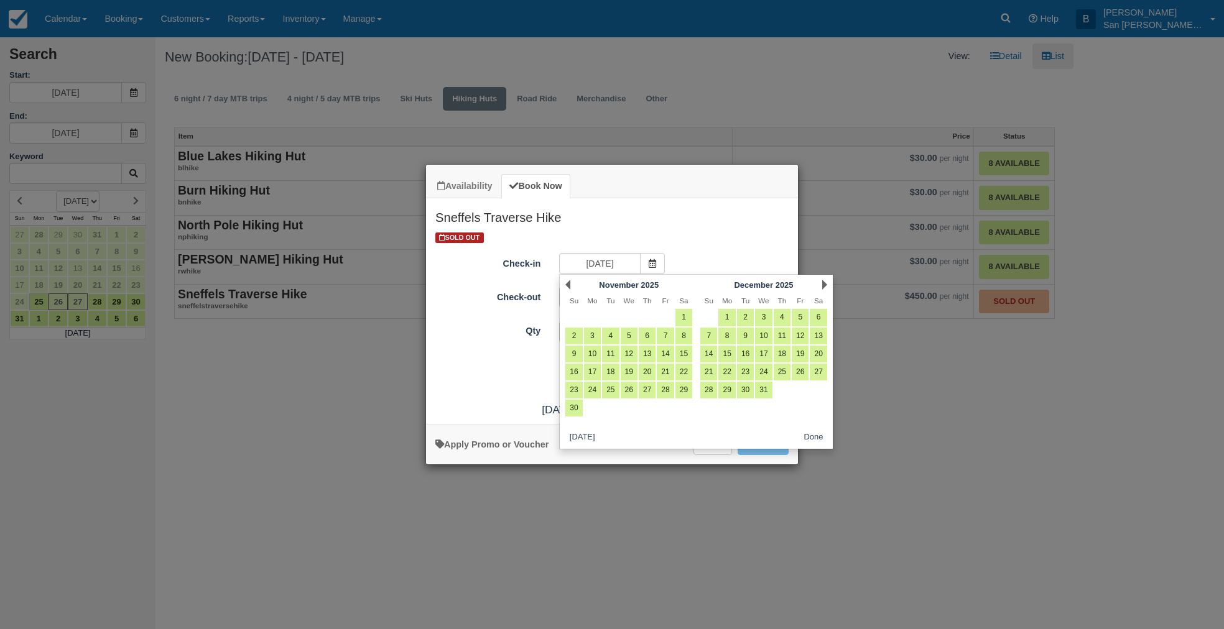
click at [823, 284] on link "Next" at bounding box center [824, 285] width 5 height 10
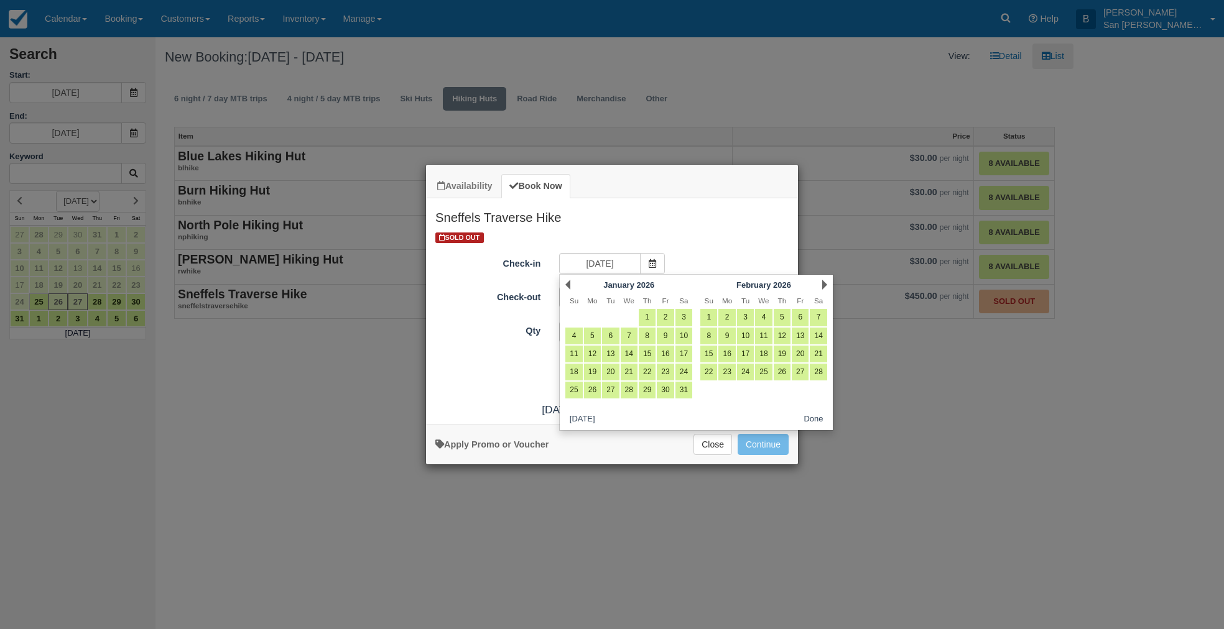
click at [823, 284] on link "Next" at bounding box center [824, 285] width 5 height 10
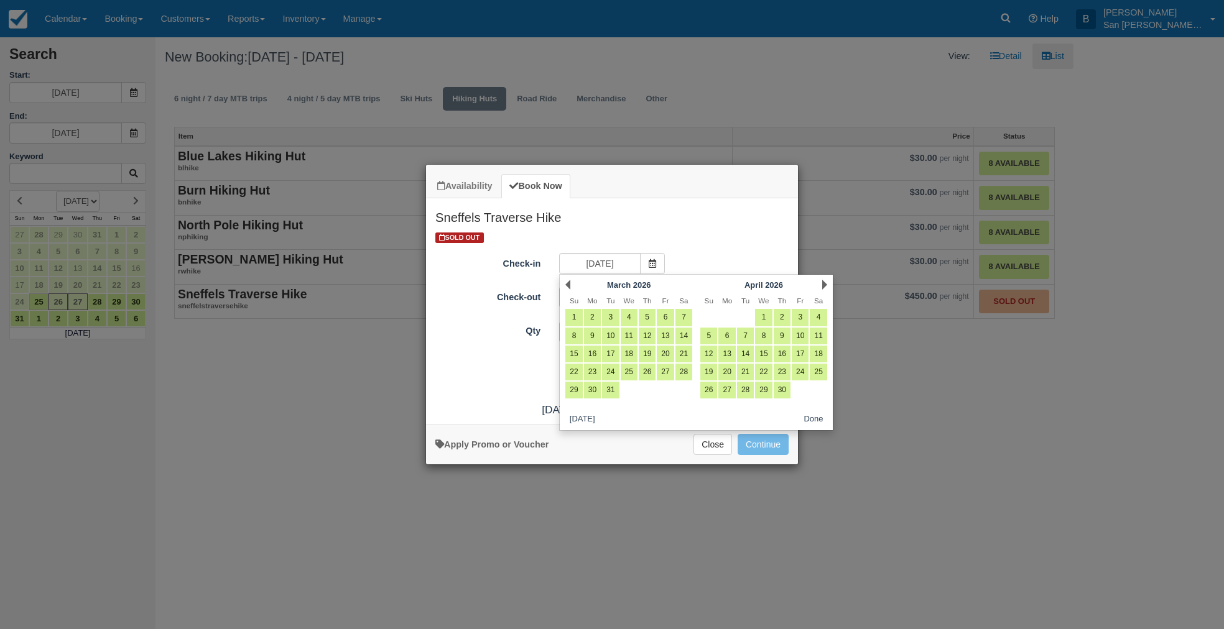
click at [823, 284] on link "Next" at bounding box center [824, 285] width 5 height 10
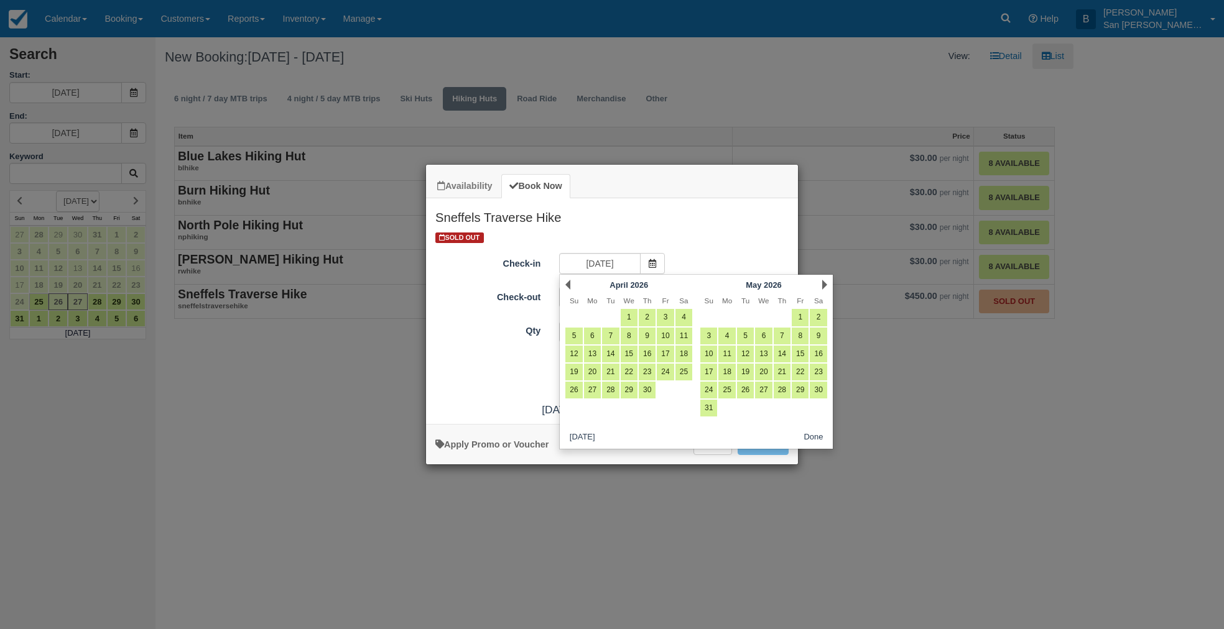
click at [823, 284] on link "Next" at bounding box center [824, 285] width 5 height 10
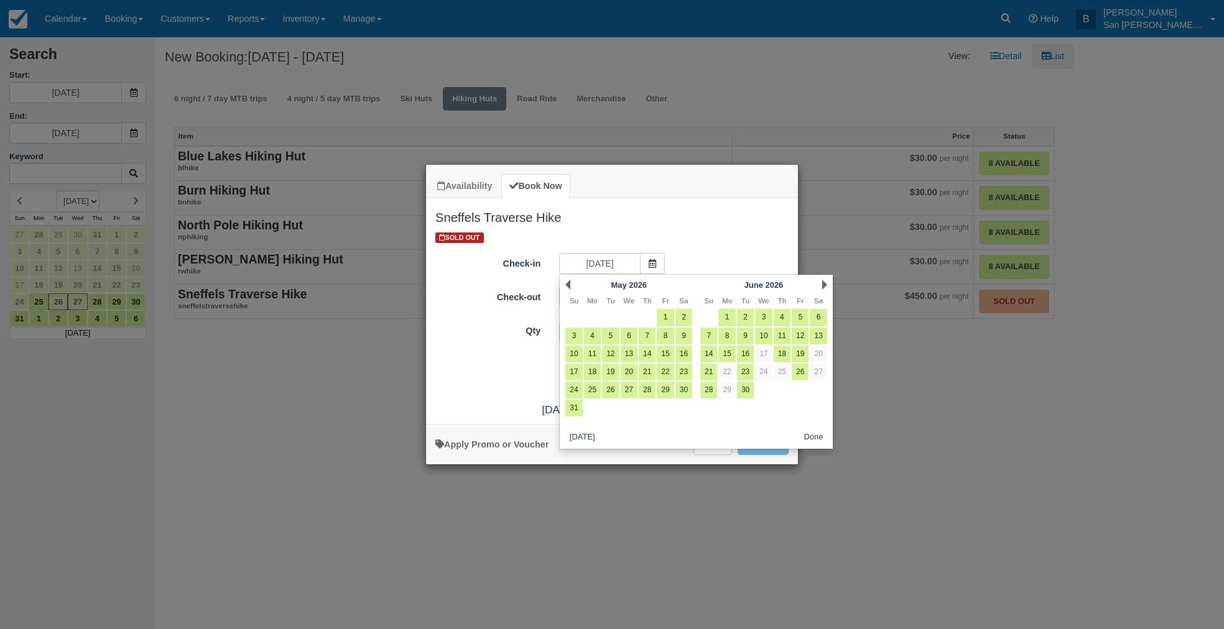
click at [823, 284] on link "Next" at bounding box center [824, 285] width 5 height 10
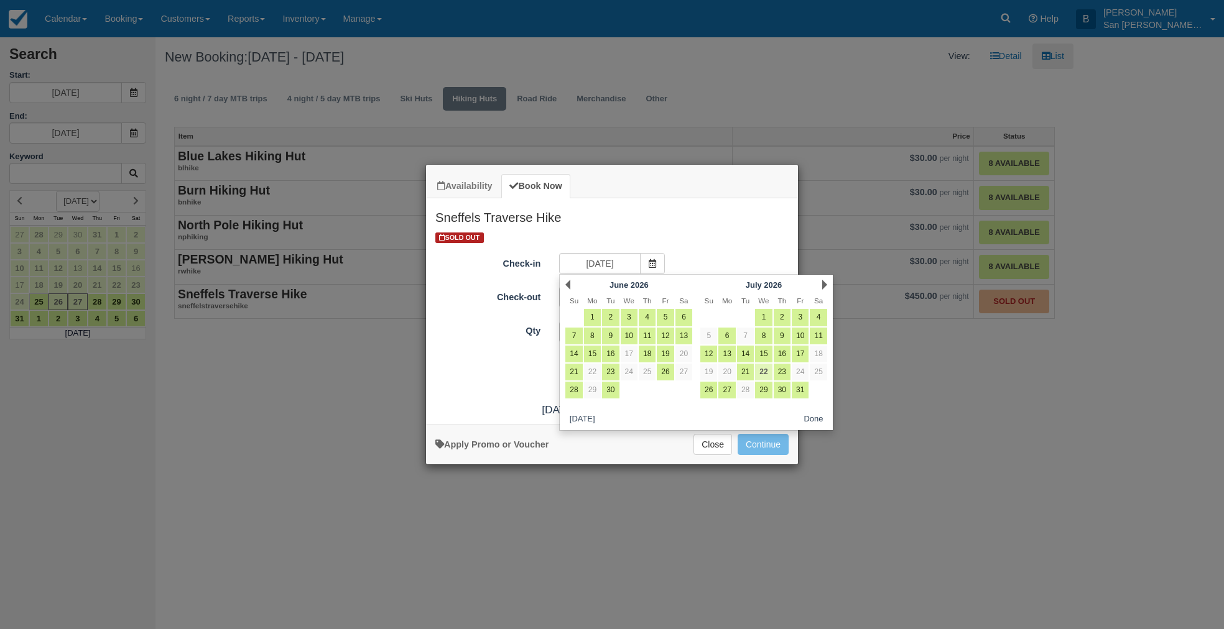
click at [765, 370] on link "22" at bounding box center [763, 372] width 17 height 17
type input "07/22/26"
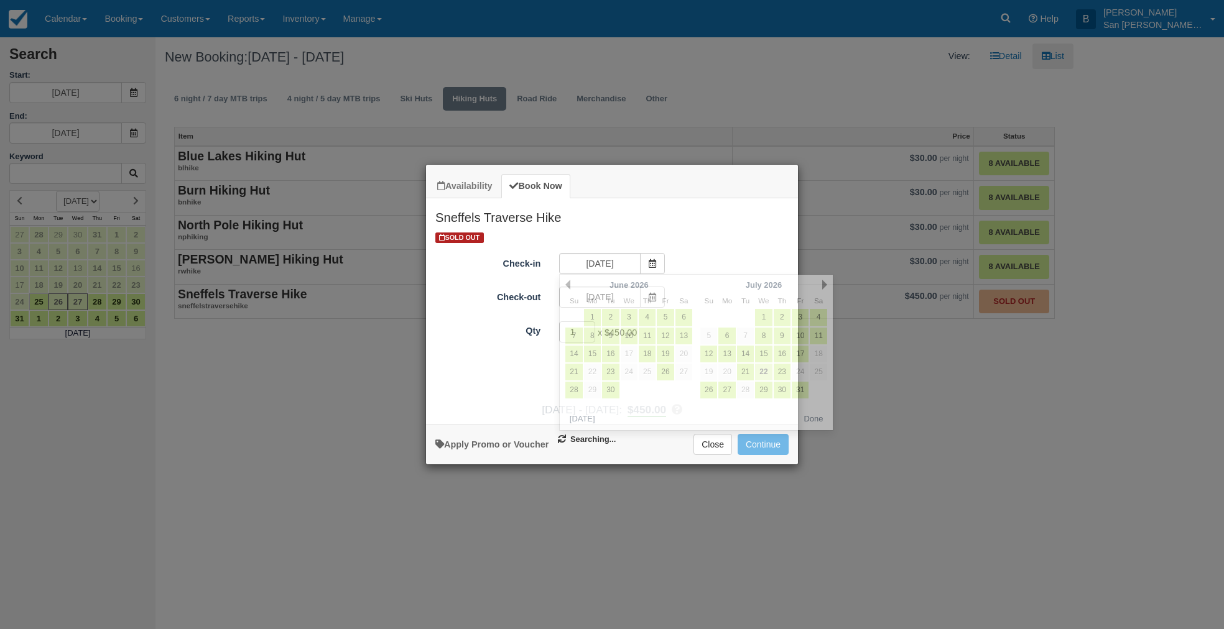
type input "07/23/26"
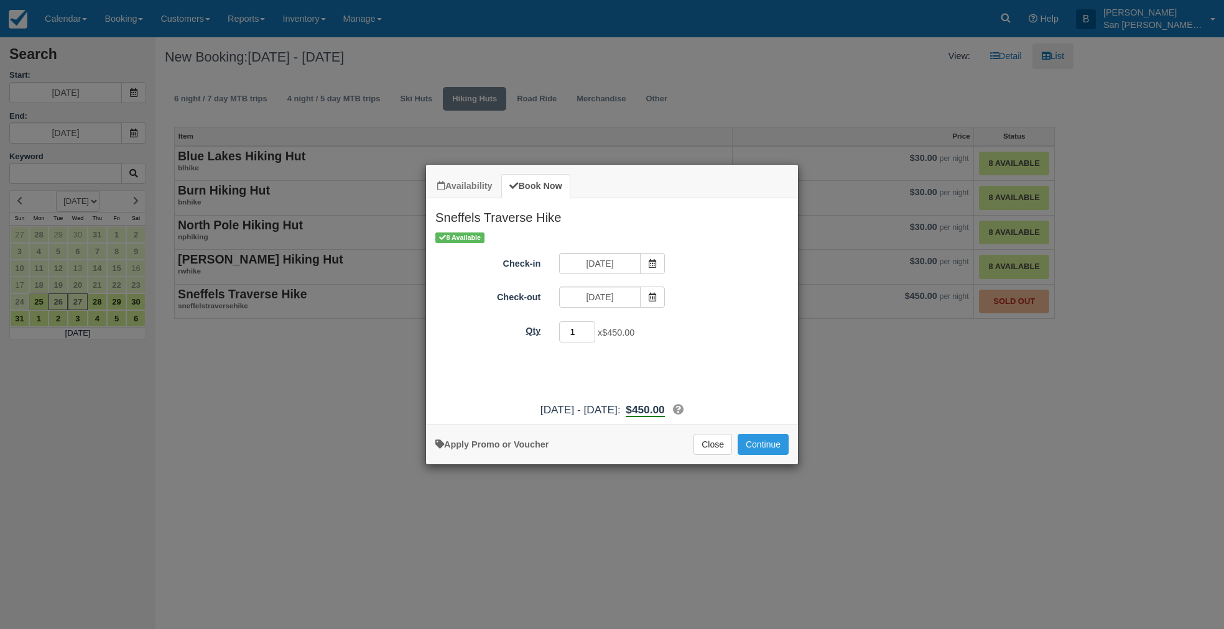
drag, startPoint x: 581, startPoint y: 333, endPoint x: 547, endPoint y: 330, distance: 35.0
click at [547, 330] on div "Qty 1 x $450.00 Required." at bounding box center [612, 332] width 372 height 24
type input "8"
click at [746, 444] on button "Continue" at bounding box center [762, 444] width 51 height 21
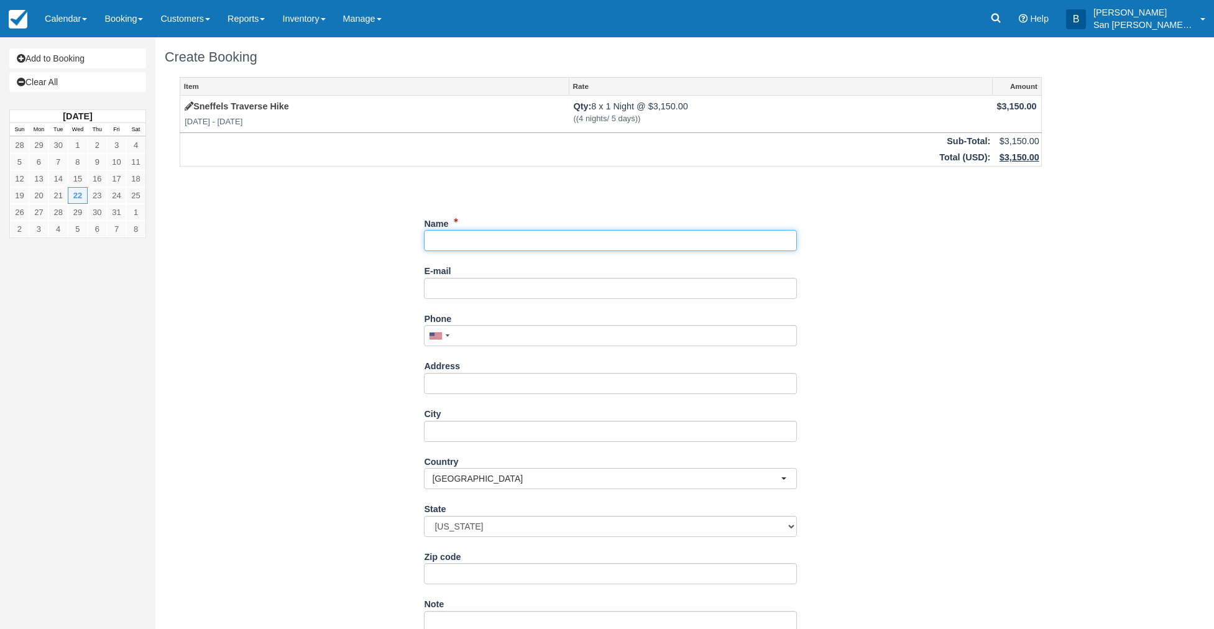
drag, startPoint x: 462, startPoint y: 238, endPoint x: 487, endPoint y: 244, distance: 25.5
click at [462, 239] on input "Name" at bounding box center [610, 240] width 373 height 21
click at [1002, 14] on icon at bounding box center [996, 18] width 12 height 12
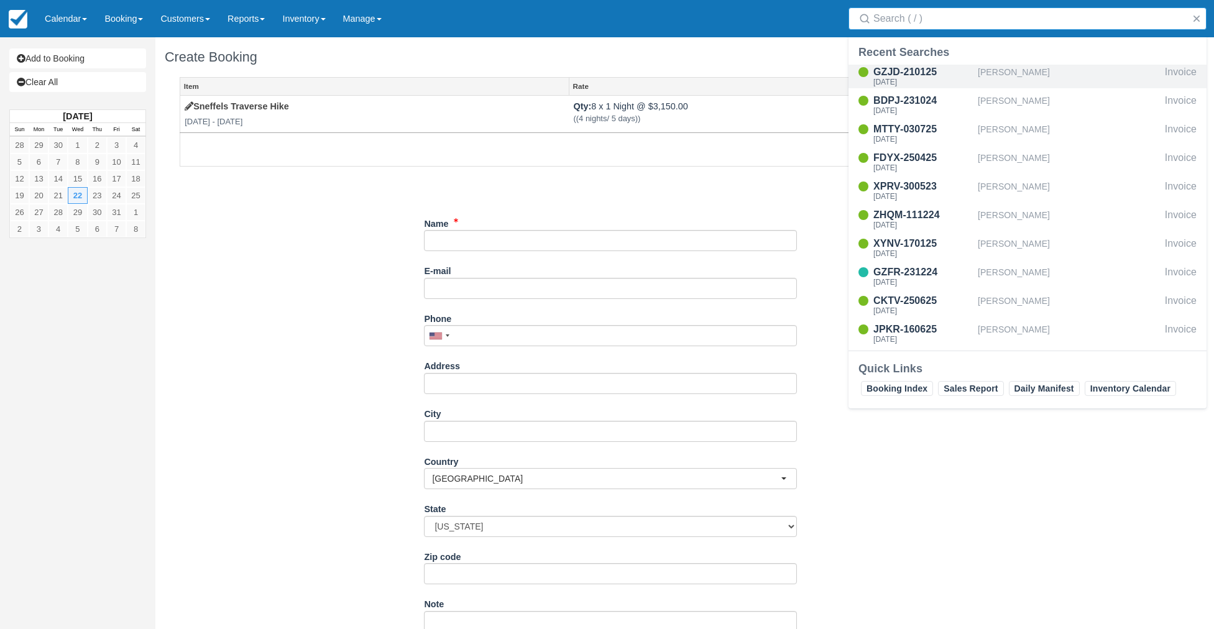
click at [1003, 75] on div "[PERSON_NAME]" at bounding box center [1069, 77] width 182 height 24
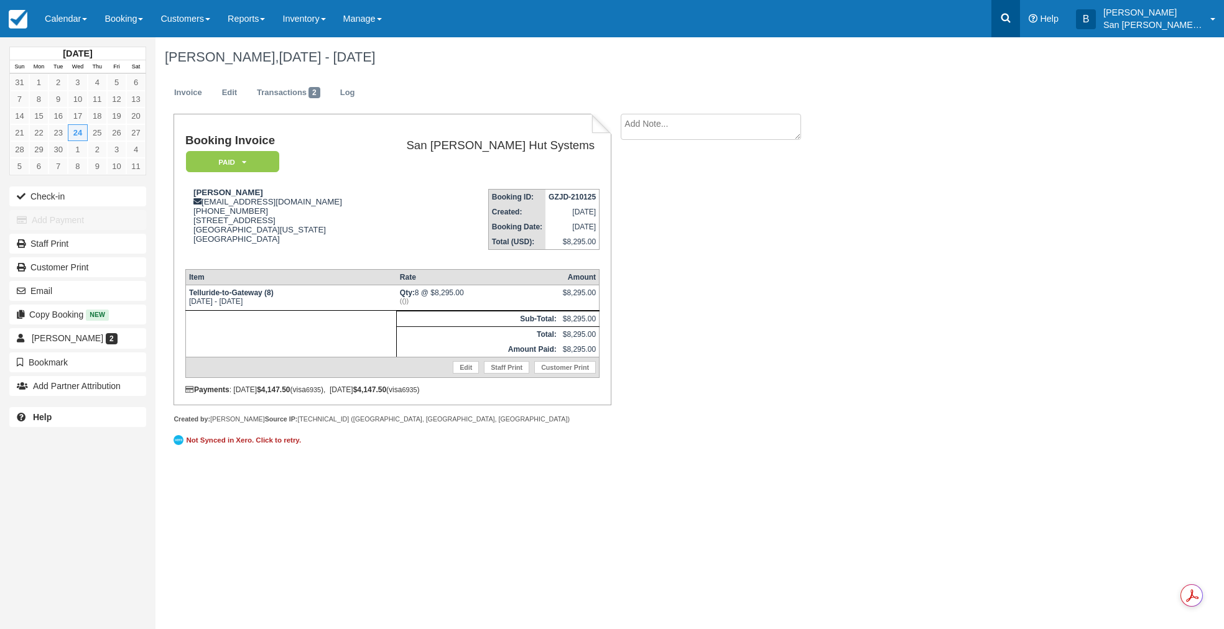
click at [1012, 16] on icon at bounding box center [1005, 18] width 12 height 12
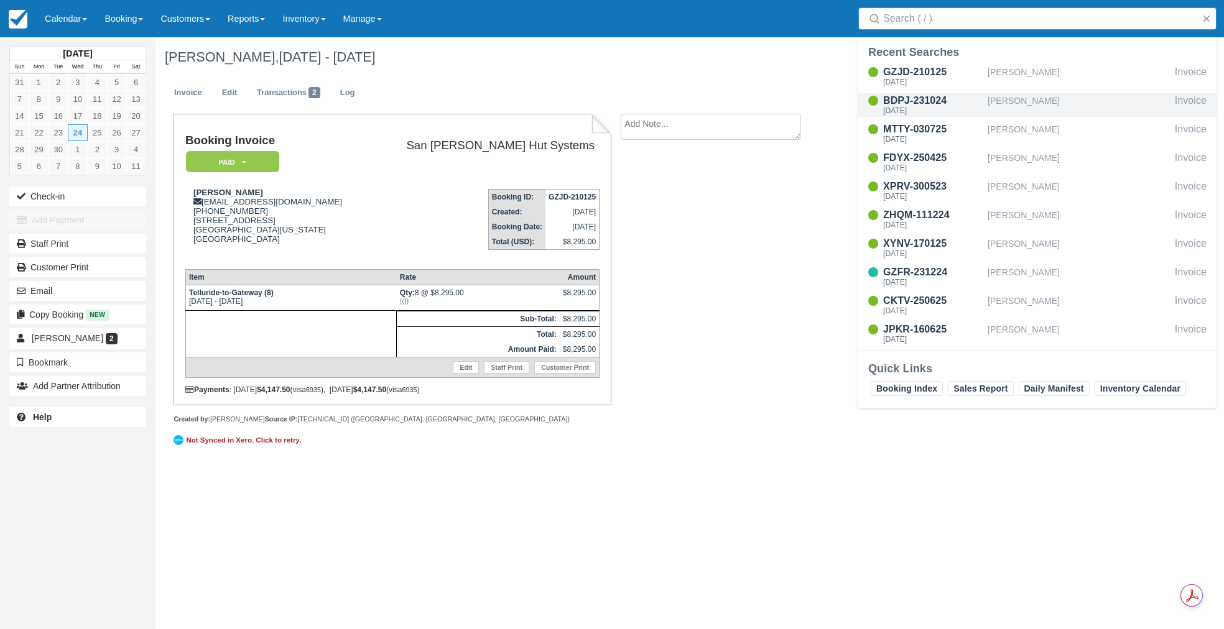
click at [1022, 105] on div "[PERSON_NAME]" at bounding box center [1078, 105] width 182 height 24
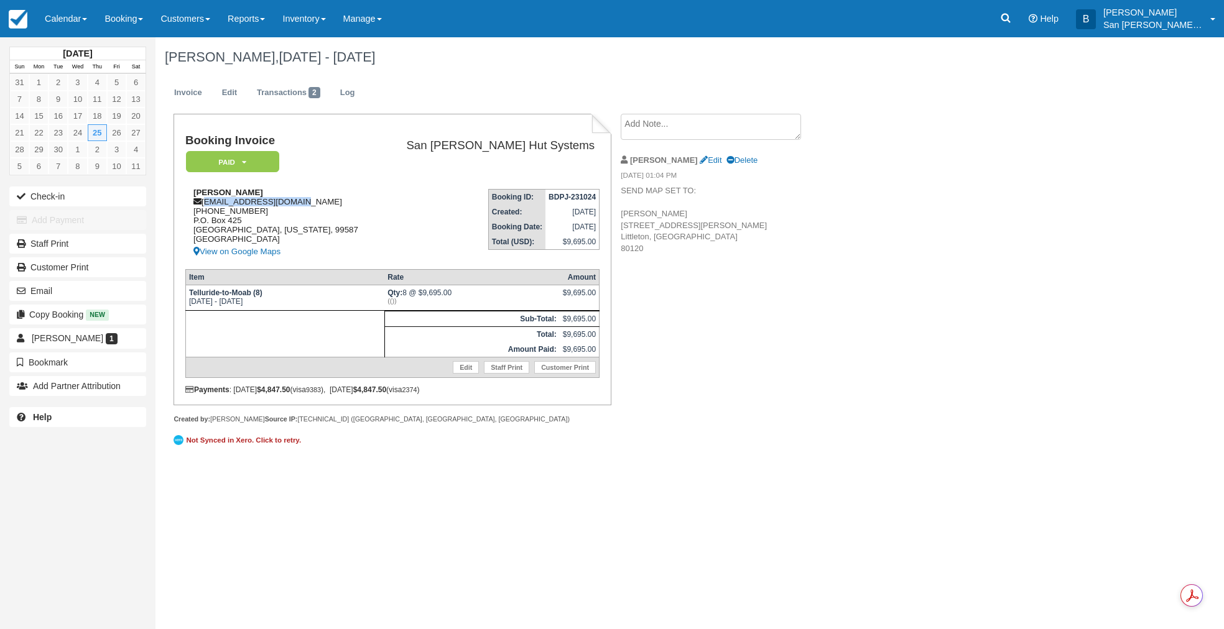
drag, startPoint x: 204, startPoint y: 202, endPoint x: 320, endPoint y: 198, distance: 116.4
click at [320, 198] on div "Krista Gouin kristagouin@gmail.com 1 (720) 879-2205 P.O. Box 425 Girdwood, Alas…" at bounding box center [281, 224] width 193 height 72
copy div "kristagouin@gmail.com"
click at [1010, 18] on icon at bounding box center [1005, 18] width 9 height 9
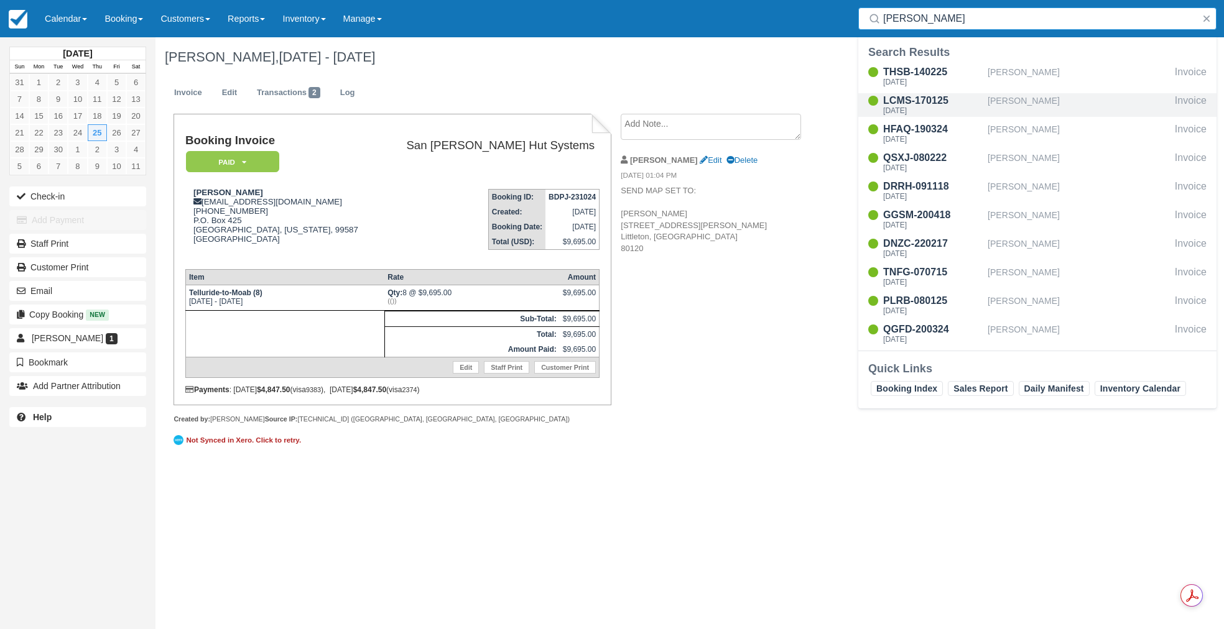
type input "rogers"
click at [935, 104] on div "LCMS-170125" at bounding box center [932, 100] width 99 height 15
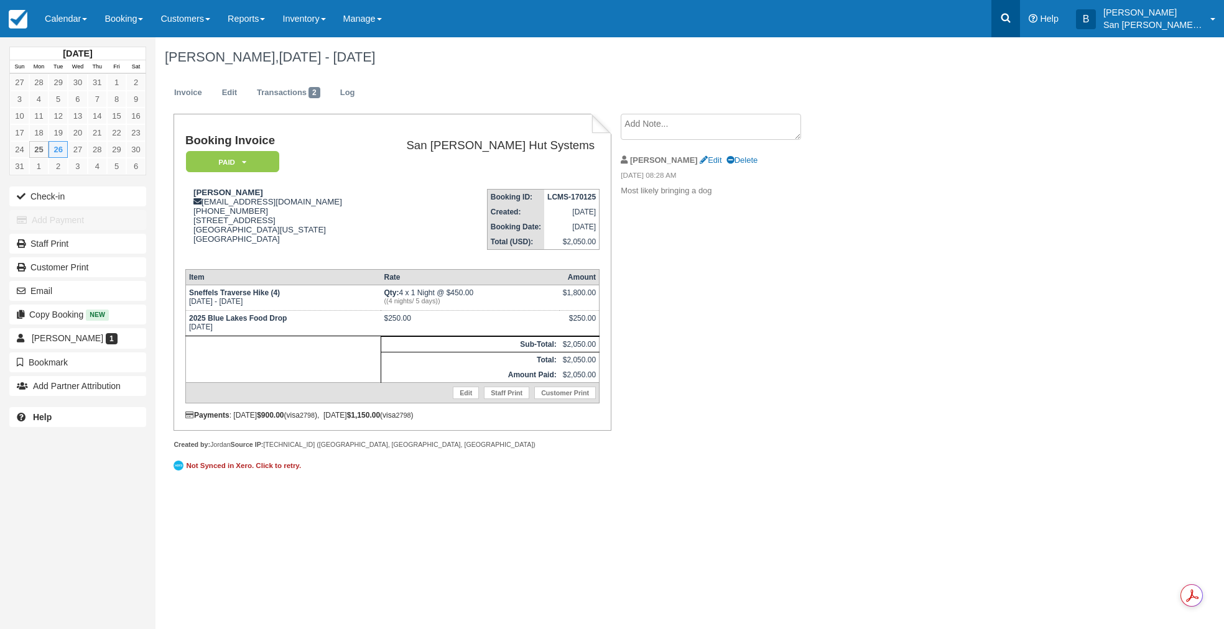
click at [1012, 19] on icon at bounding box center [1005, 18] width 12 height 12
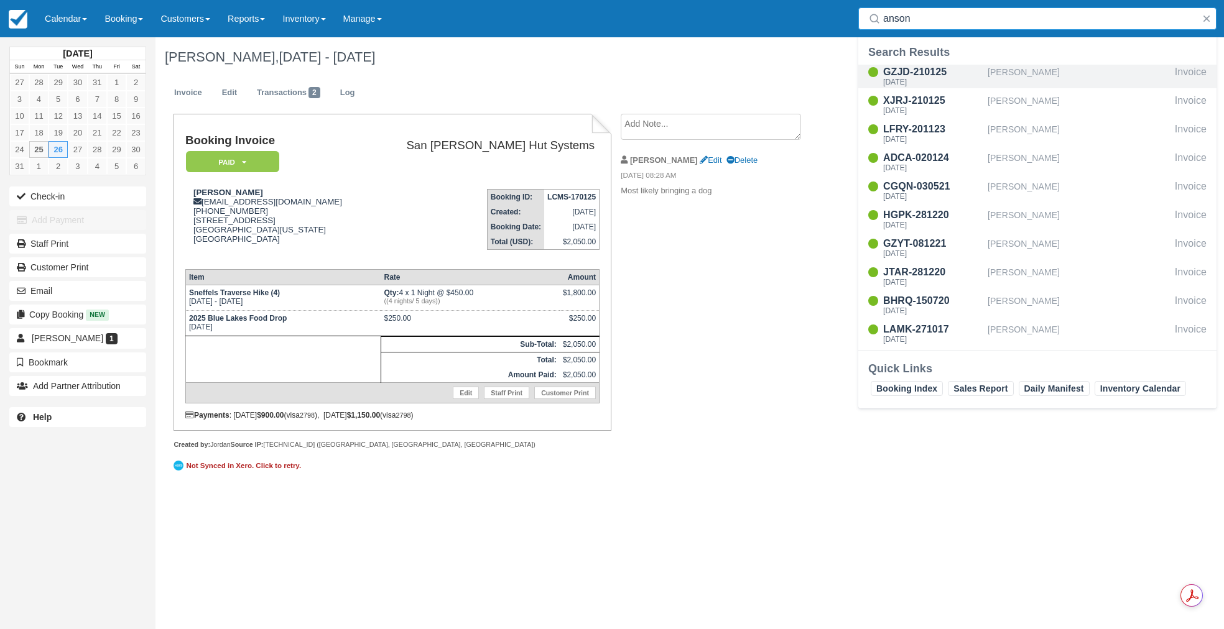
type input "anson"
click at [940, 76] on div "GZJD-210125" at bounding box center [932, 72] width 99 height 15
